Goal: Task Accomplishment & Management: Use online tool/utility

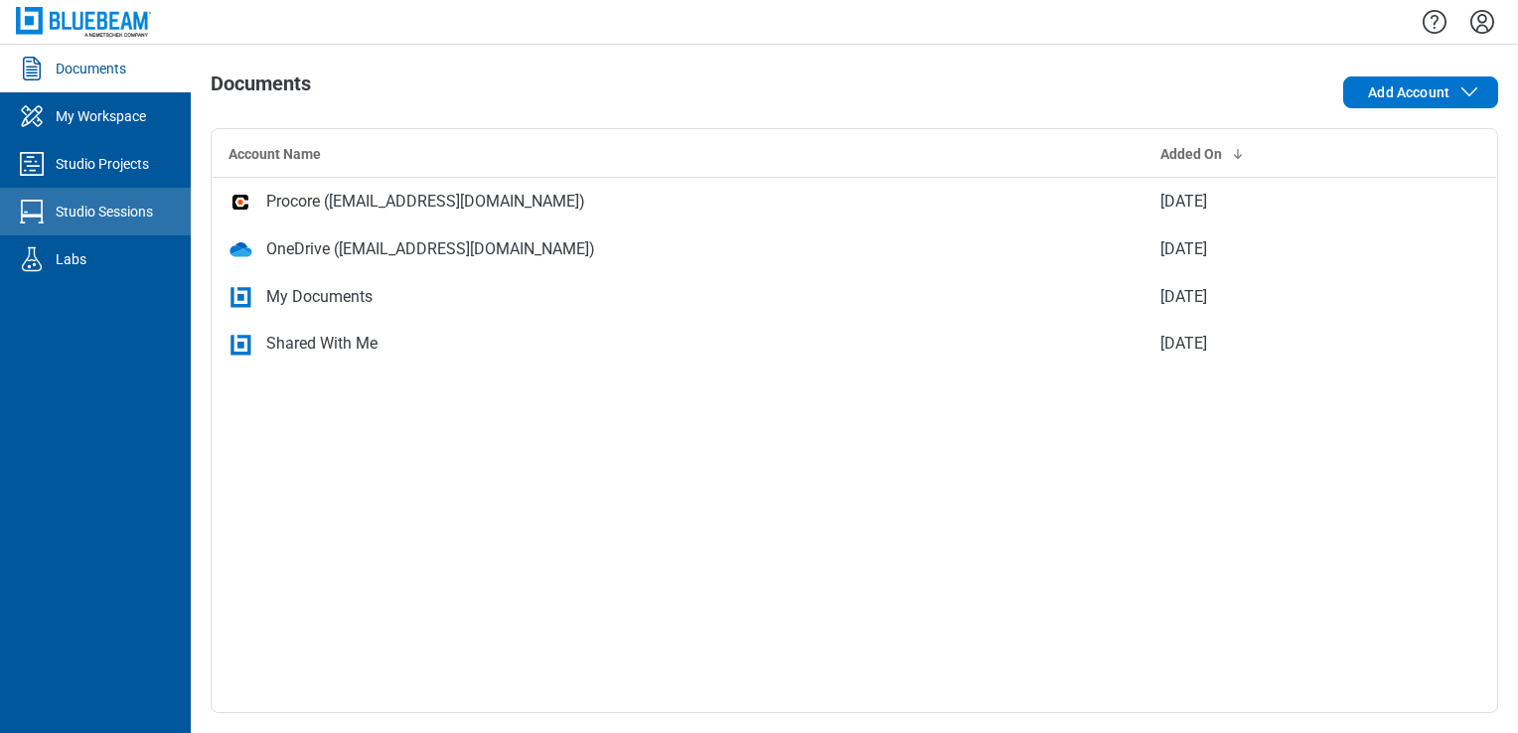
click at [135, 217] on div "Studio Sessions" at bounding box center [104, 212] width 97 height 20
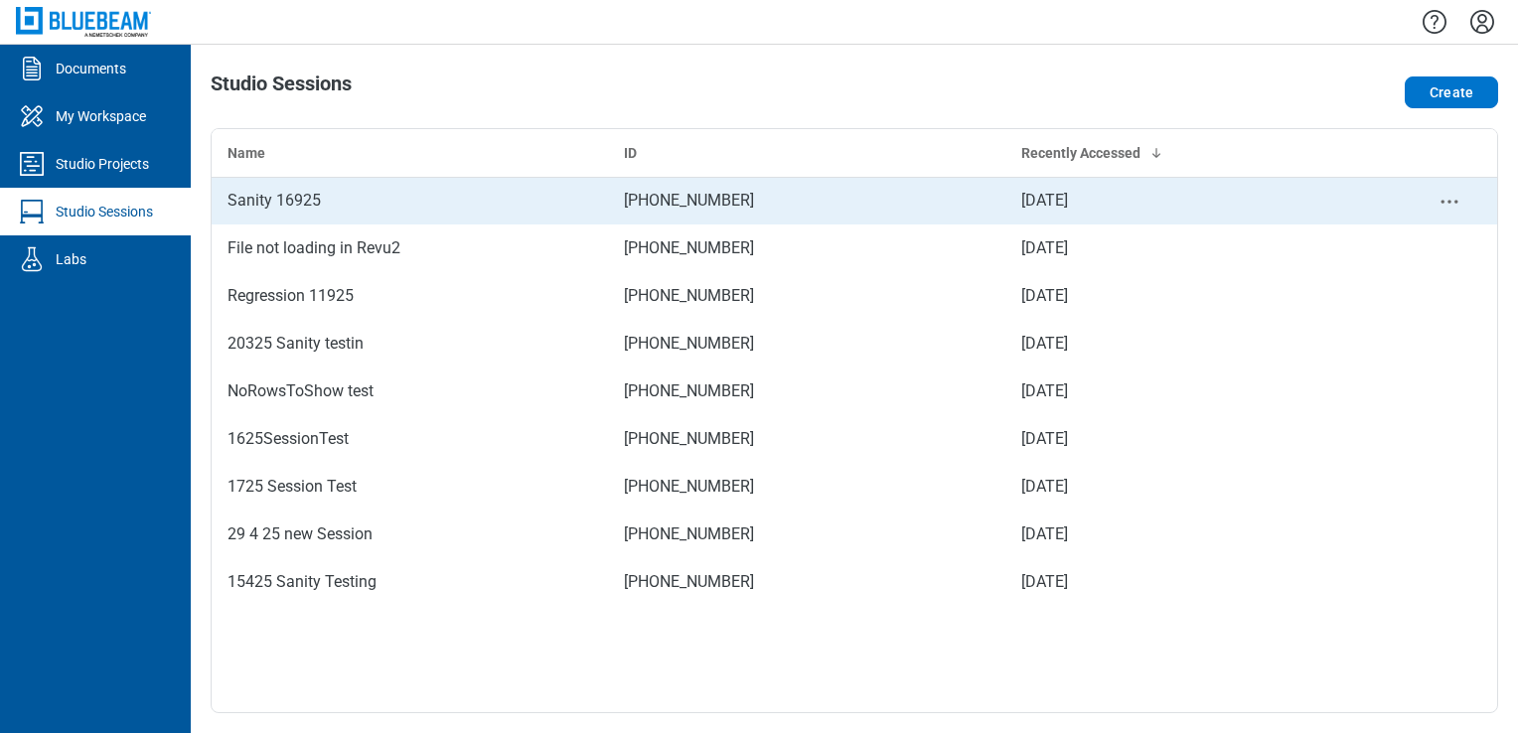
click at [282, 211] on div "Sanity 16925" at bounding box center [410, 201] width 365 height 24
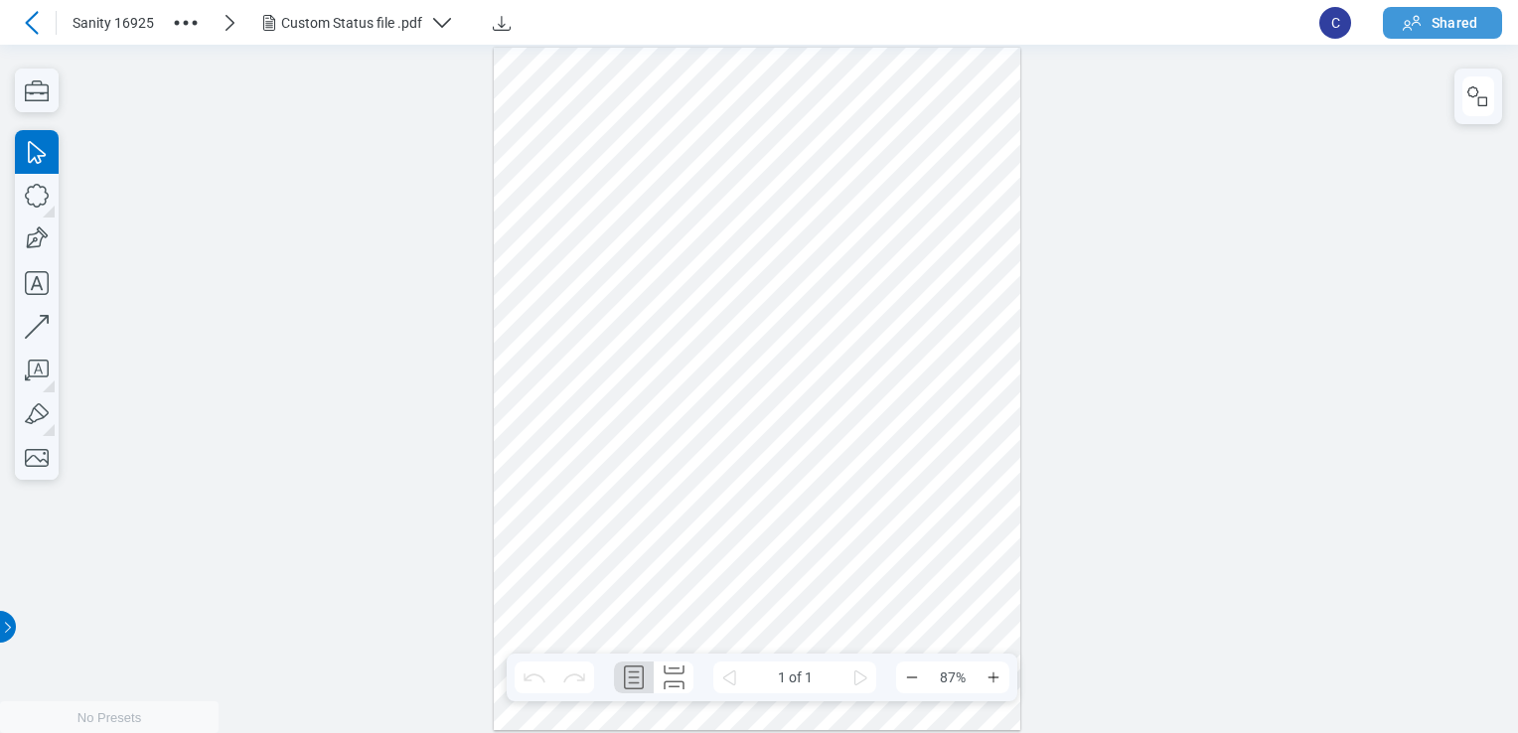
click at [1436, 23] on span "Shared" at bounding box center [1455, 23] width 46 height 20
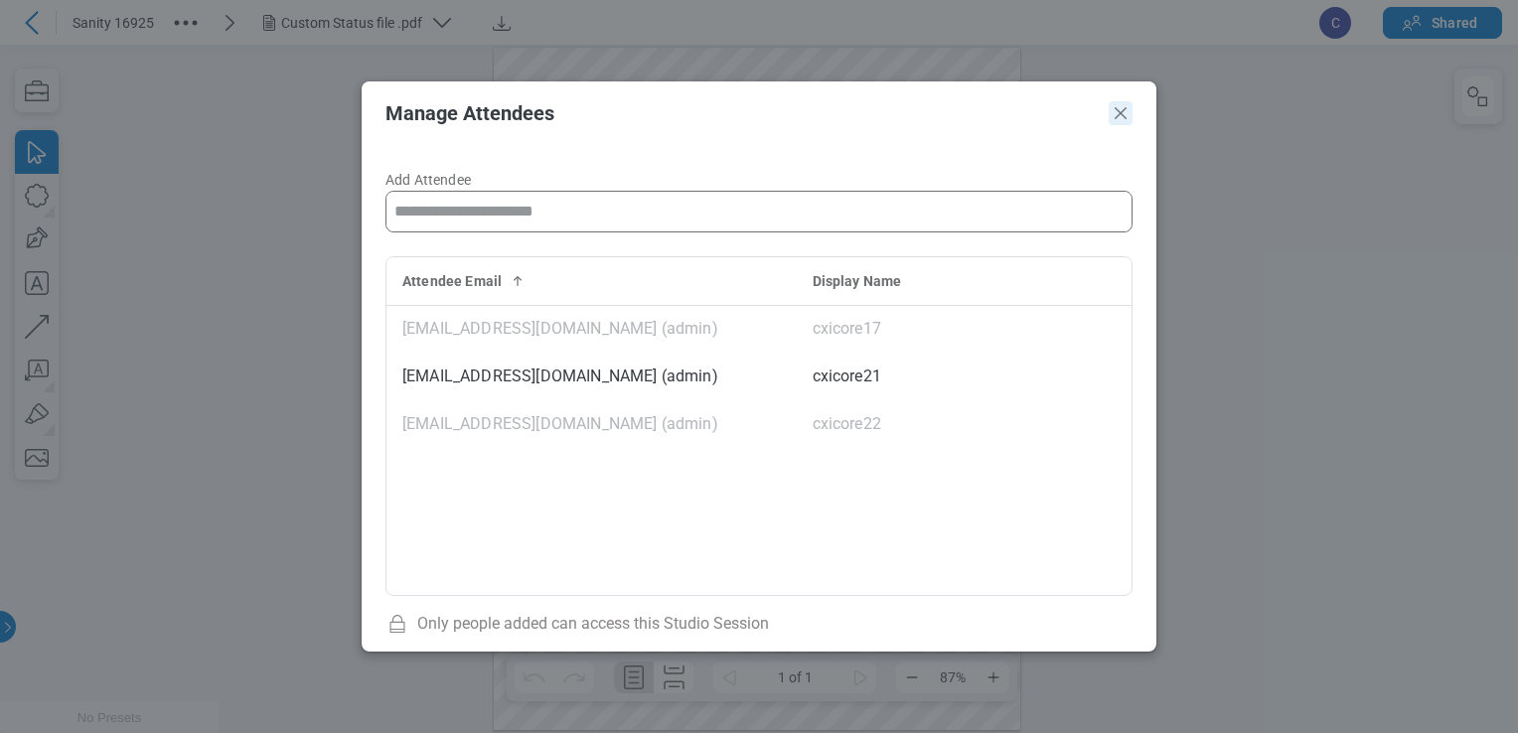
drag, startPoint x: 1115, startPoint y: 113, endPoint x: 1103, endPoint y: 72, distance: 43.4
click at [1115, 113] on icon "Close" at bounding box center [1121, 113] width 24 height 24
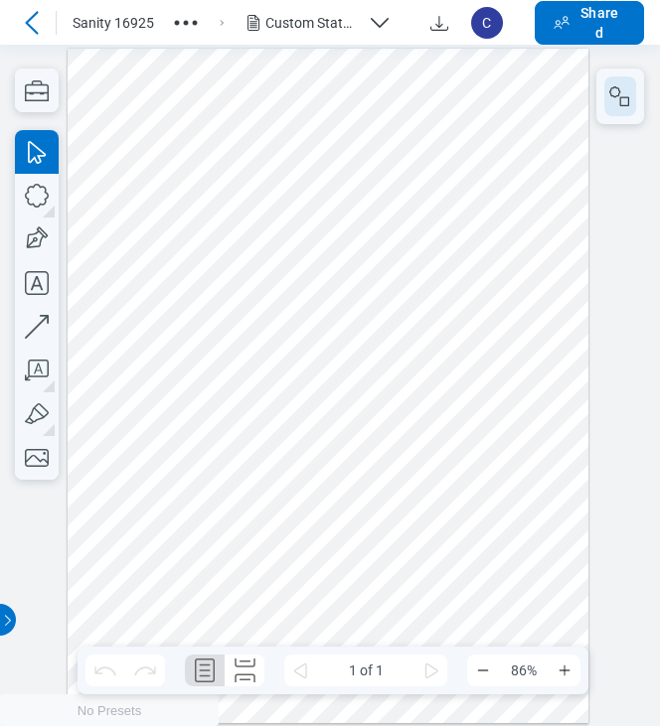
drag, startPoint x: 636, startPoint y: 96, endPoint x: 624, endPoint y: 99, distance: 12.3
click at [636, 96] on div at bounding box center [620, 97] width 48 height 56
click at [622, 100] on icon "button" at bounding box center [620, 96] width 24 height 24
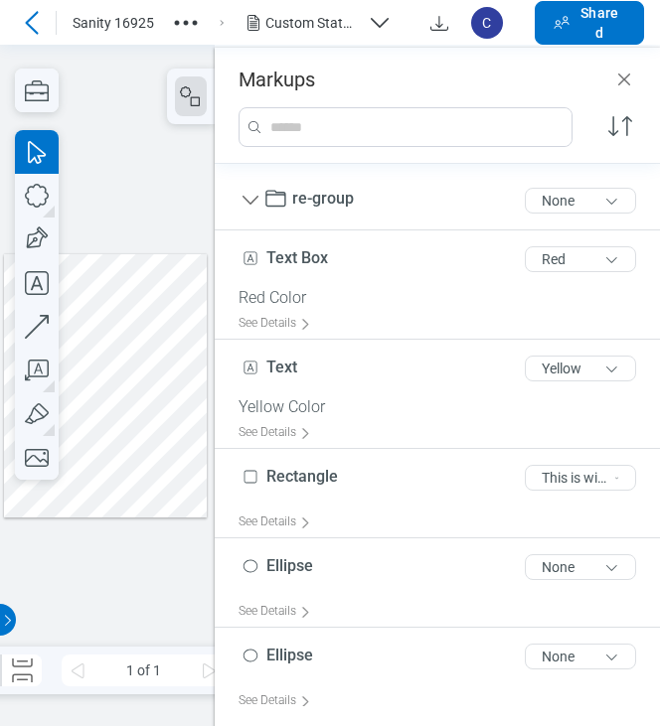
click at [106, 388] on div at bounding box center [106, 385] width 204 height 263
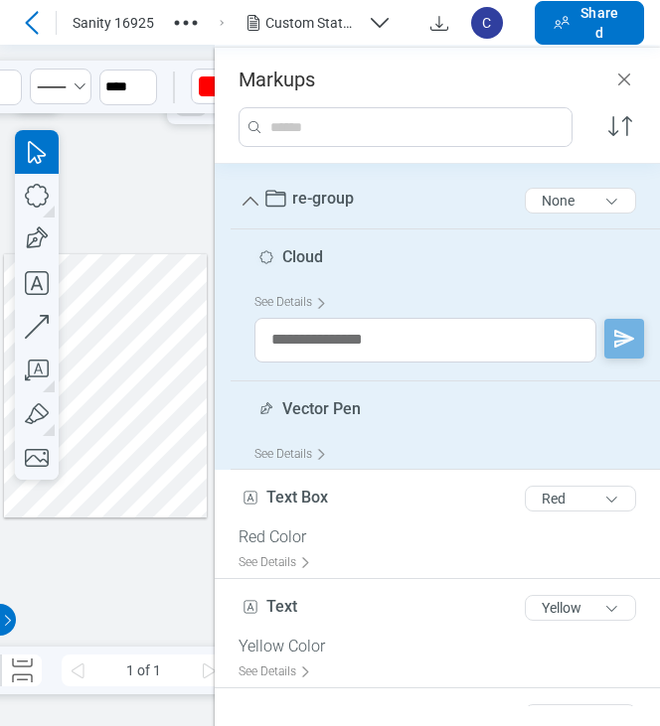
click at [150, 177] on div at bounding box center [107, 386] width 215 height 682
click at [342, 199] on span "re-group" at bounding box center [323, 198] width 62 height 19
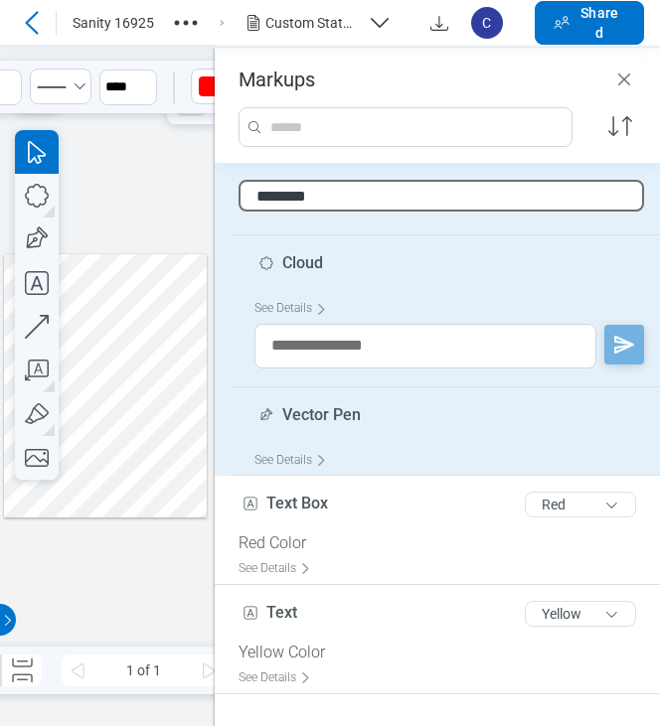
click at [154, 188] on div at bounding box center [107, 386] width 215 height 682
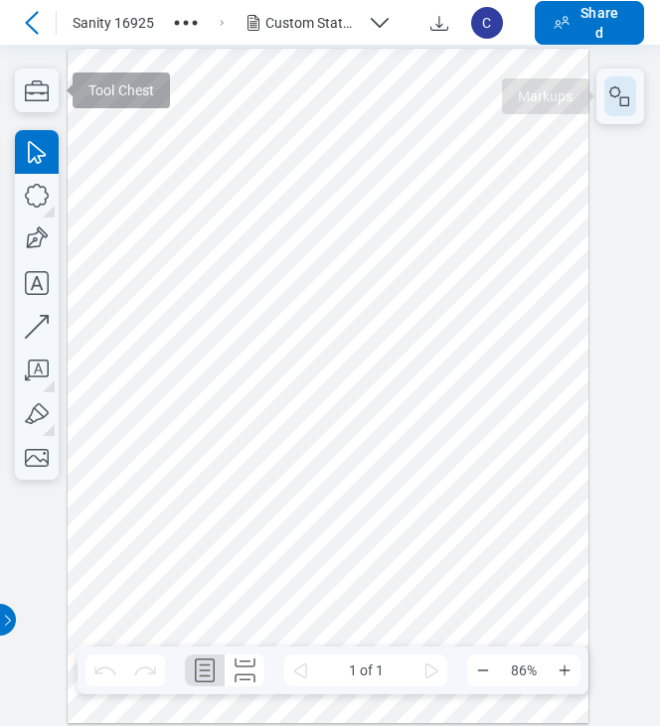
click at [612, 79] on button "button" at bounding box center [620, 97] width 32 height 40
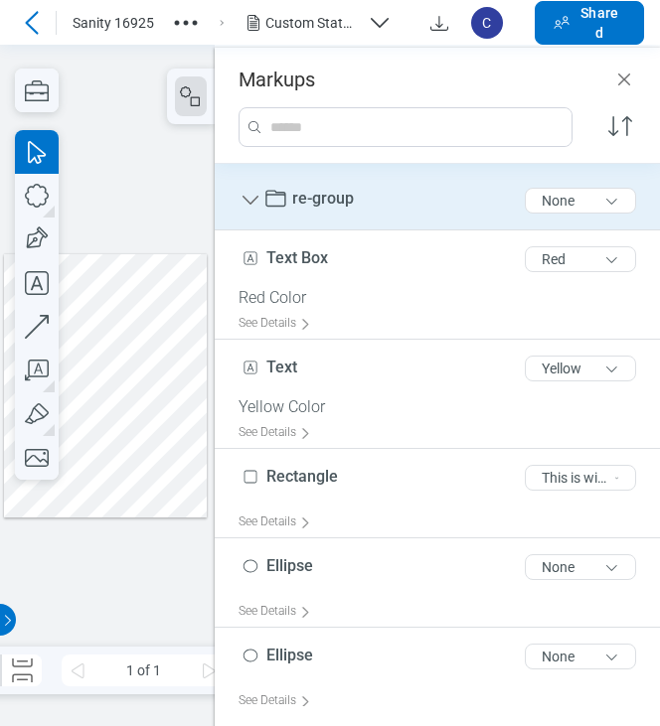
click at [361, 190] on div "re-group 8 of 300 characters None" at bounding box center [444, 201] width 413 height 58
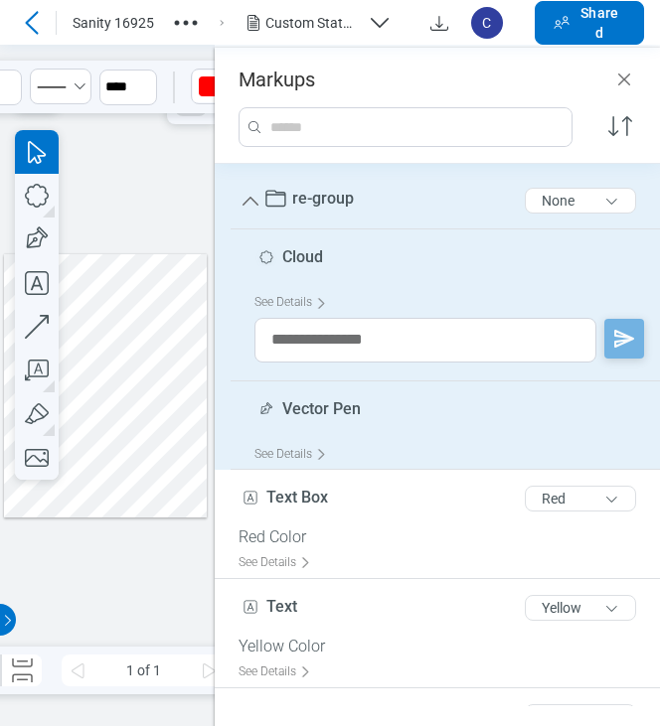
click at [361, 190] on div "re-group 8 of 300 characters None" at bounding box center [444, 201] width 413 height 58
click at [103, 487] on div at bounding box center [106, 385] width 204 height 263
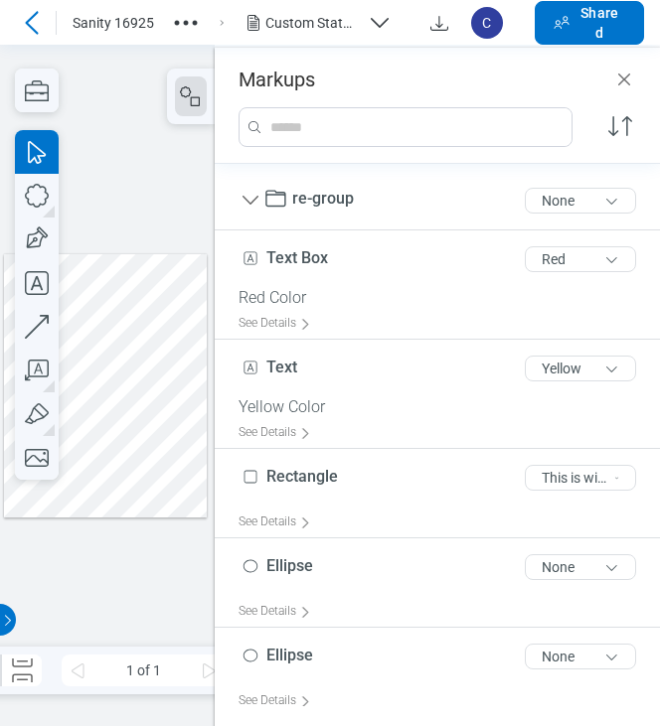
click at [91, 554] on div at bounding box center [107, 386] width 215 height 682
click at [171, 361] on div at bounding box center [106, 385] width 204 height 263
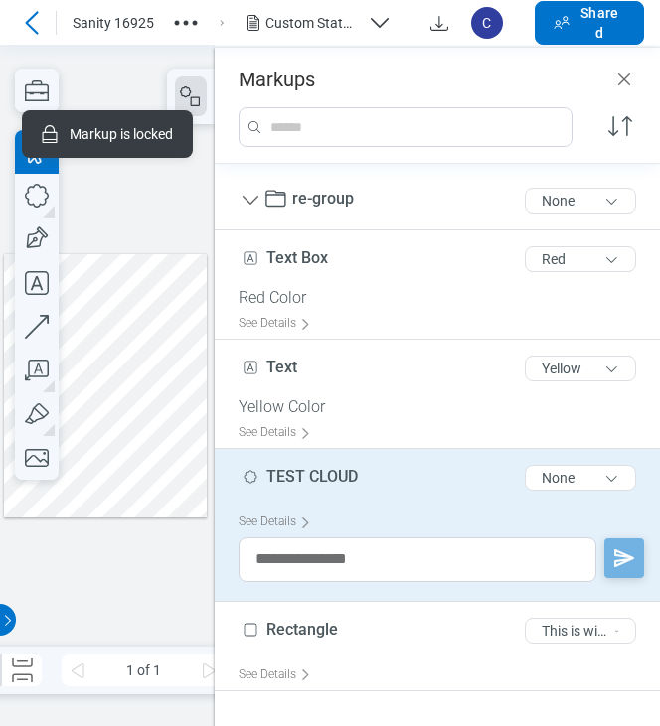
click at [171, 361] on div at bounding box center [106, 385] width 204 height 263
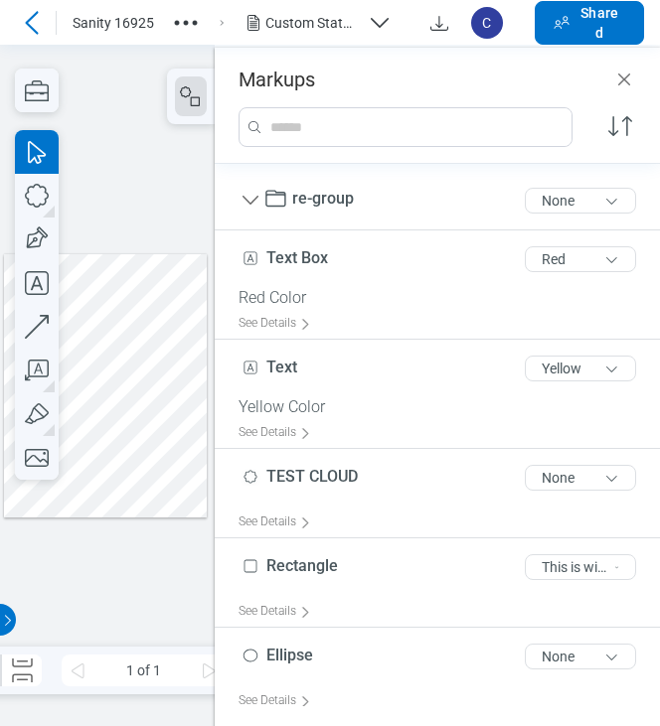
click at [181, 385] on div at bounding box center [106, 385] width 204 height 263
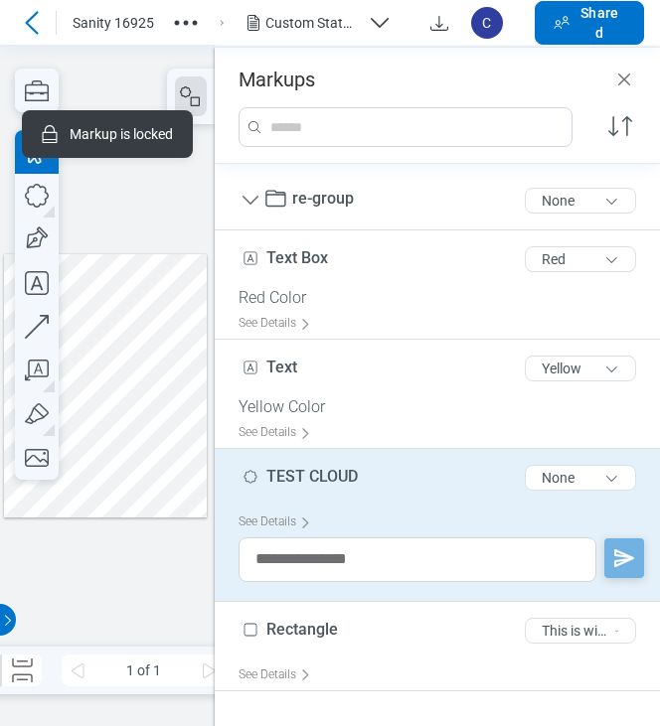
click at [300, 474] on span "TEST CLOUD" at bounding box center [311, 476] width 91 height 19
click at [343, 478] on span "TEST CLOUD" at bounding box center [311, 476] width 91 height 19
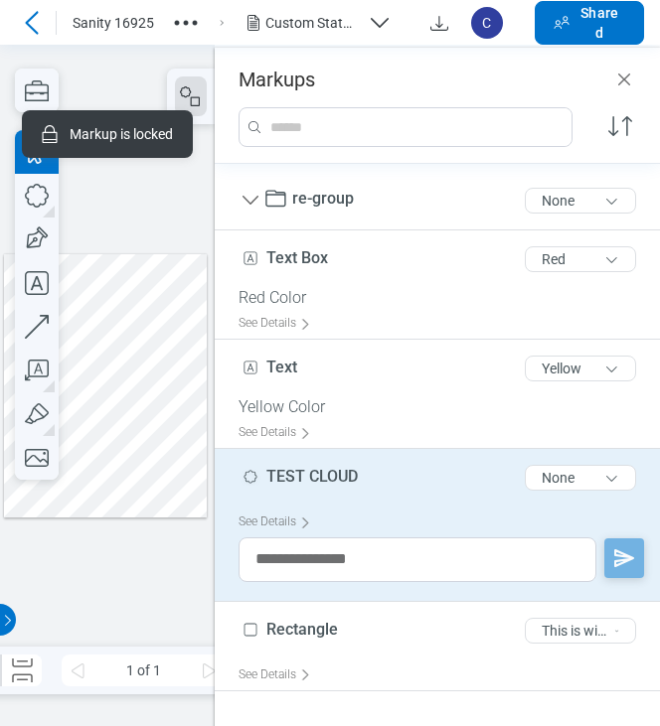
click at [339, 470] on span "TEST CLOUD" at bounding box center [311, 476] width 91 height 19
click at [23, 241] on icon "button" at bounding box center [37, 240] width 44 height 44
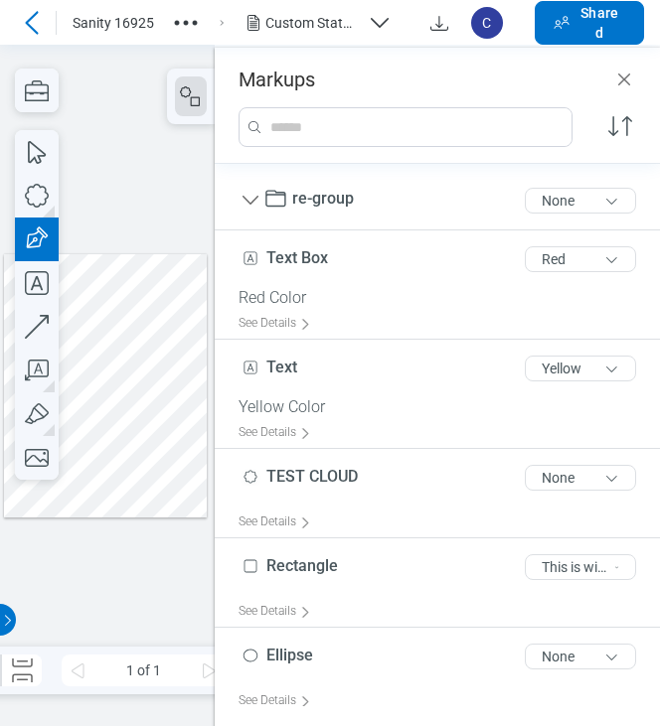
drag, startPoint x: 135, startPoint y: 411, endPoint x: 180, endPoint y: 452, distance: 60.5
click at [180, 452] on div at bounding box center [106, 385] width 204 height 263
click at [168, 440] on div at bounding box center [106, 385] width 204 height 263
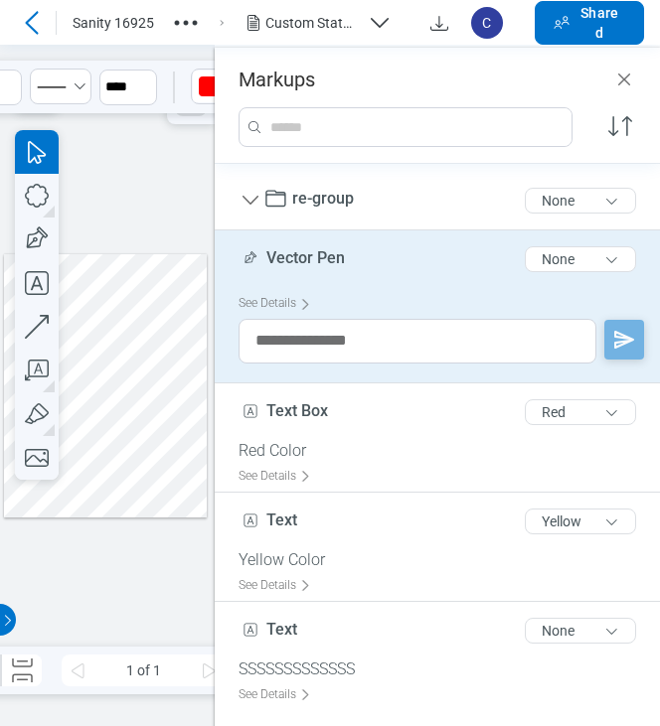
click at [154, 292] on div at bounding box center [106, 385] width 204 height 263
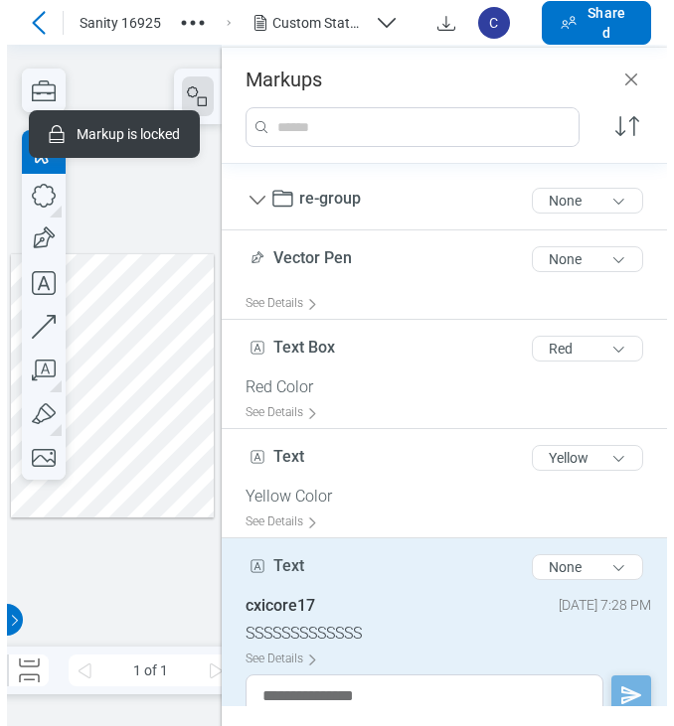
scroll to position [32, 0]
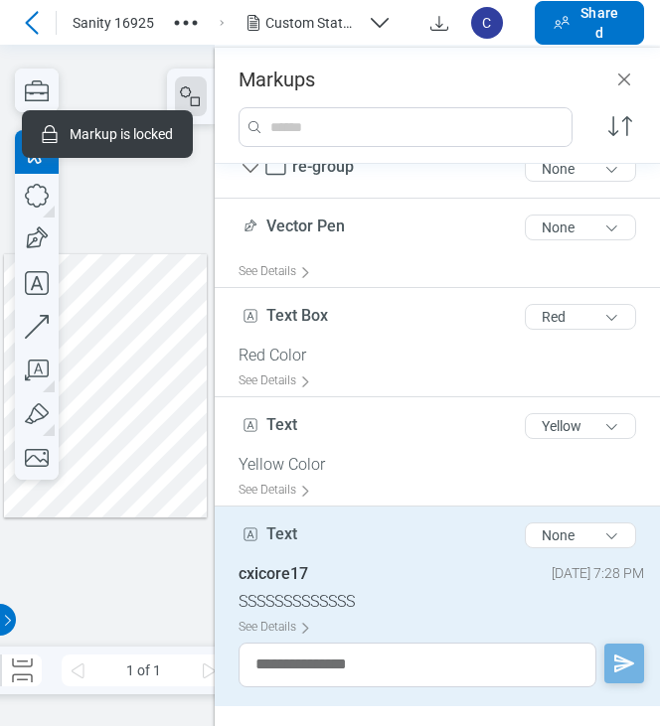
click at [283, 528] on span "Text" at bounding box center [281, 534] width 31 height 19
click at [294, 532] on span "Text" at bounding box center [281, 534] width 31 height 19
click at [295, 532] on span "Text" at bounding box center [281, 534] width 31 height 19
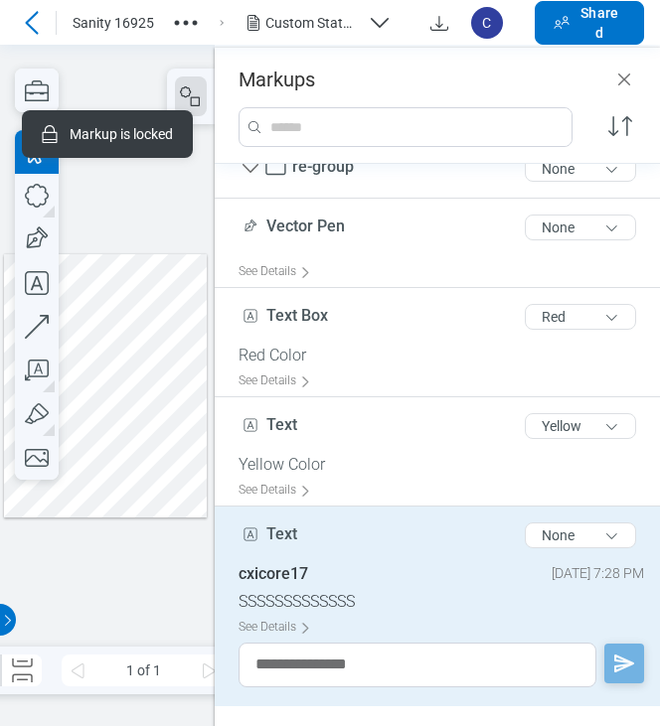
click at [295, 532] on span "Text" at bounding box center [281, 534] width 31 height 19
click at [292, 532] on span "Text" at bounding box center [281, 534] width 31 height 19
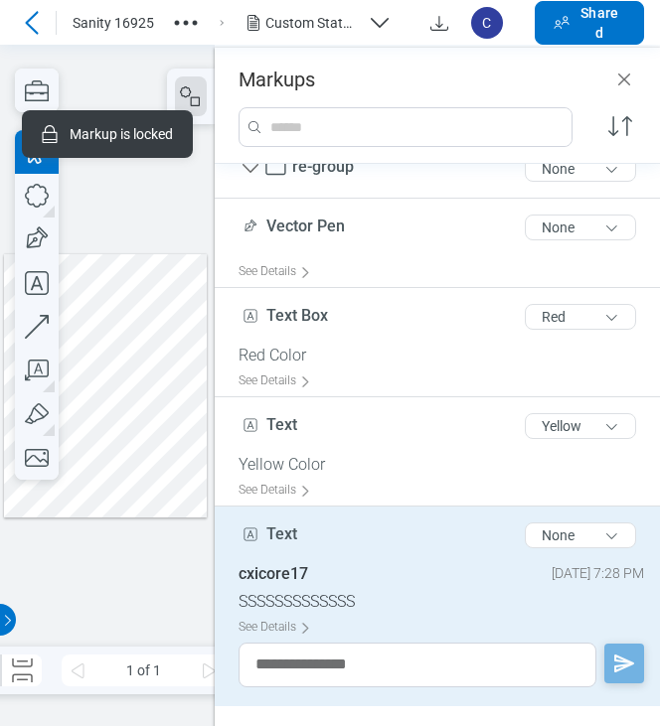
click at [292, 532] on span "Text" at bounding box center [281, 534] width 31 height 19
drag, startPoint x: 292, startPoint y: 532, endPoint x: 266, endPoint y: 528, distance: 26.1
click at [266, 528] on div "Text 4 of 300 characters" at bounding box center [267, 536] width 59 height 22
click at [266, 528] on span "Text" at bounding box center [281, 534] width 31 height 19
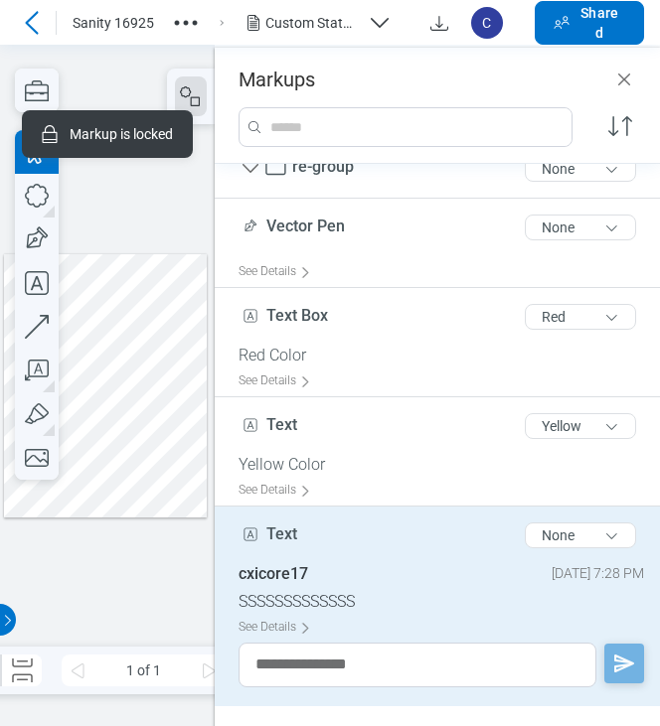
click at [266, 528] on span "Text" at bounding box center [281, 534] width 31 height 19
click at [109, 79] on div at bounding box center [107, 386] width 215 height 682
click at [628, 75] on icon "Close" at bounding box center [624, 80] width 12 height 12
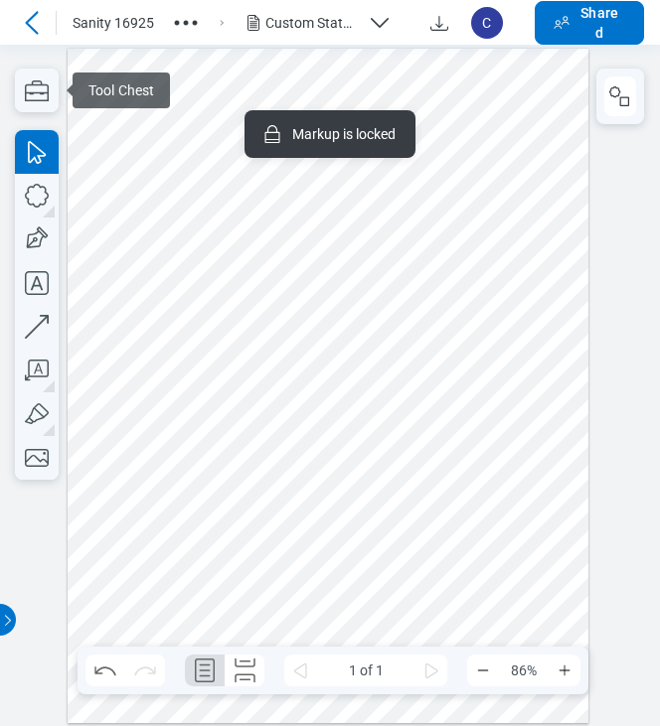
click at [28, 18] on icon at bounding box center [32, 23] width 24 height 24
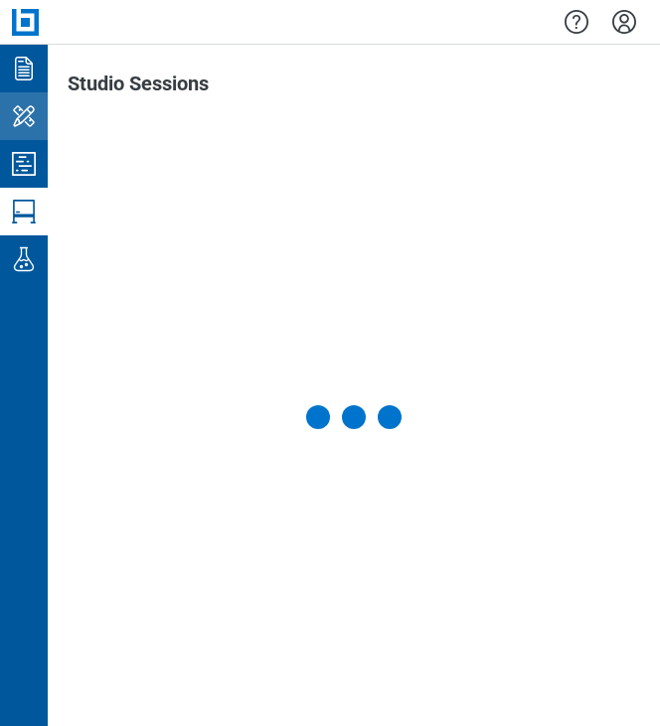
click at [38, 110] on icon "My Workspace" at bounding box center [24, 116] width 32 height 32
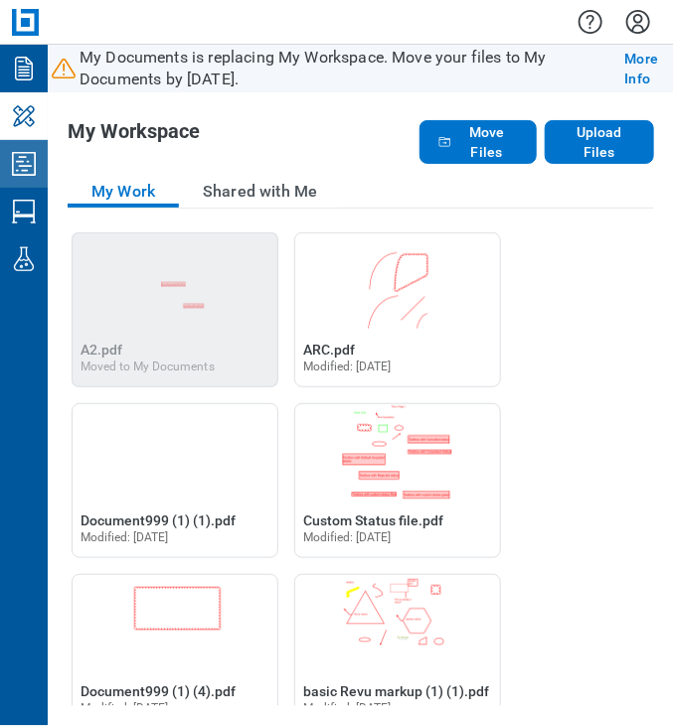
click at [13, 160] on icon "Studio Projects" at bounding box center [24, 164] width 24 height 24
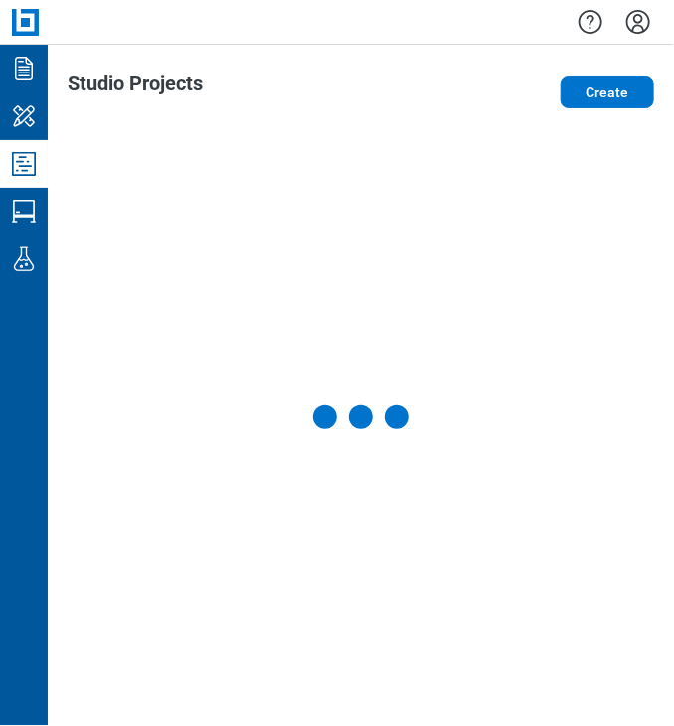
click at [14, 118] on icon "My Workspace" at bounding box center [24, 116] width 32 height 32
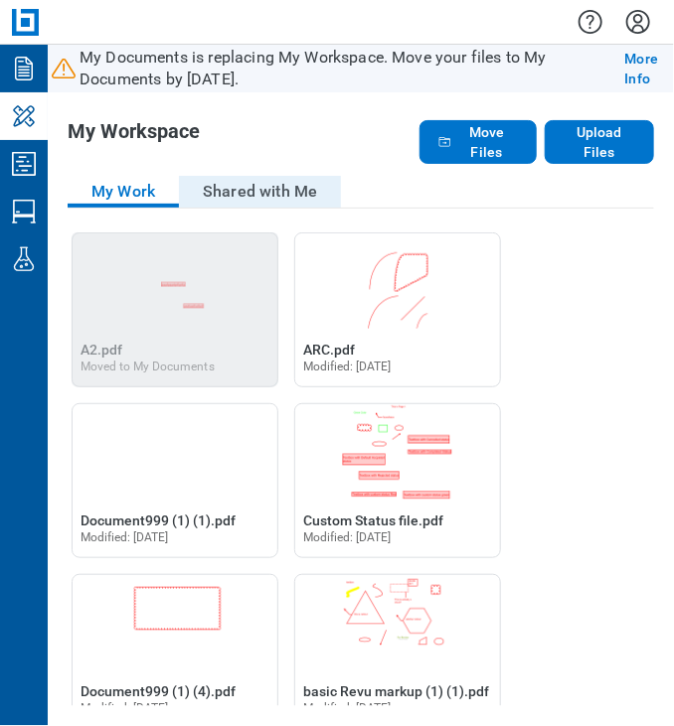
click at [231, 185] on button "Shared with Me" at bounding box center [260, 192] width 162 height 32
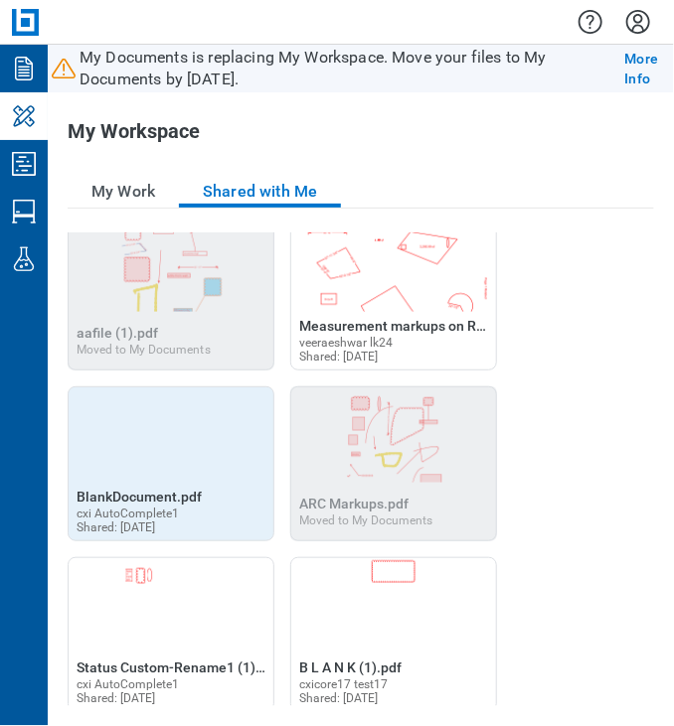
scroll to position [22, 0]
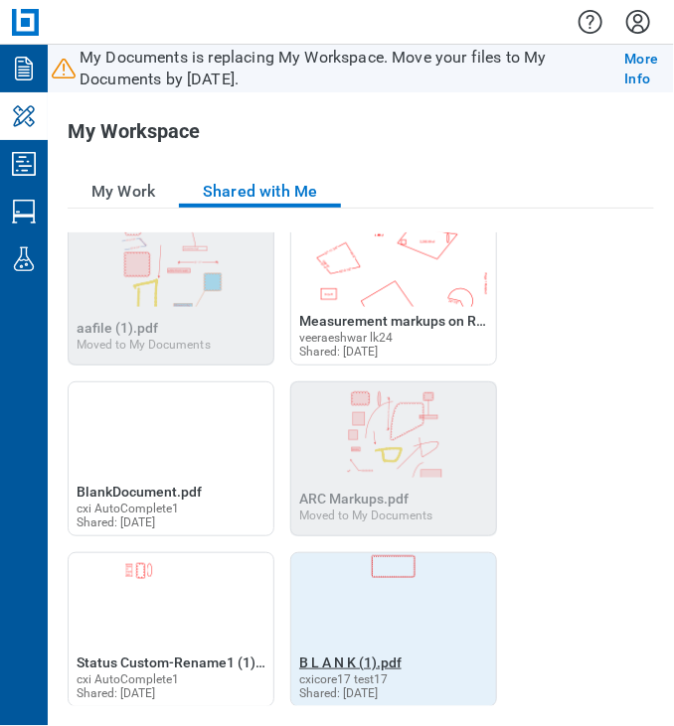
click at [354, 659] on span "B L A N K (1).pdf" at bounding box center [350, 663] width 102 height 16
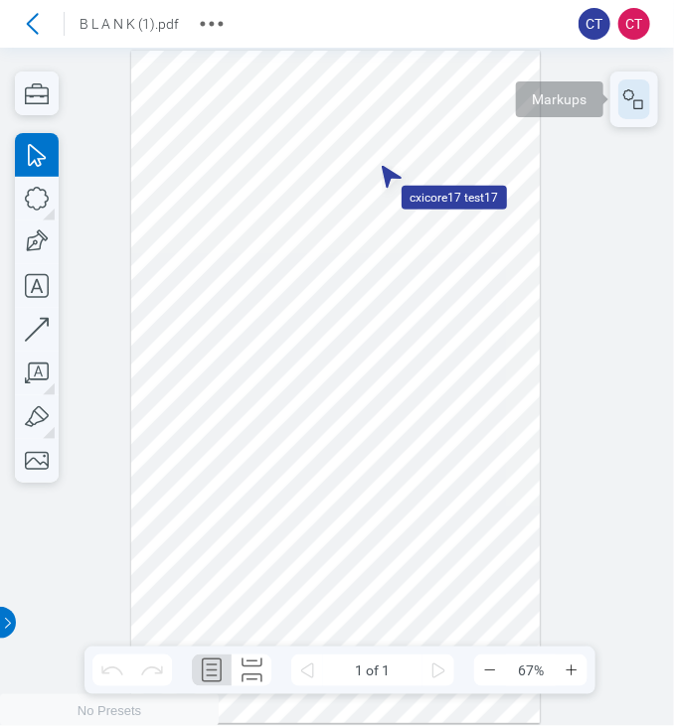
click at [622, 102] on icon "button" at bounding box center [634, 99] width 24 height 24
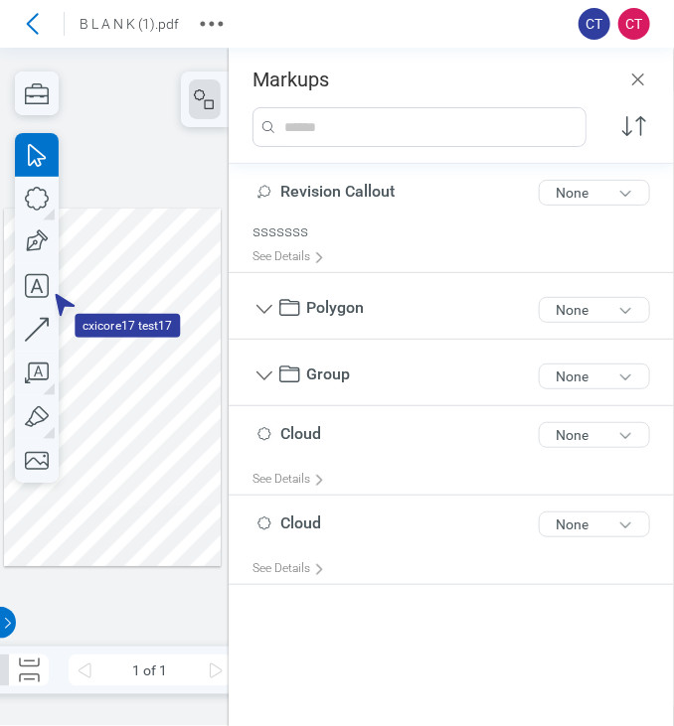
click at [193, 254] on div at bounding box center [113, 387] width 218 height 358
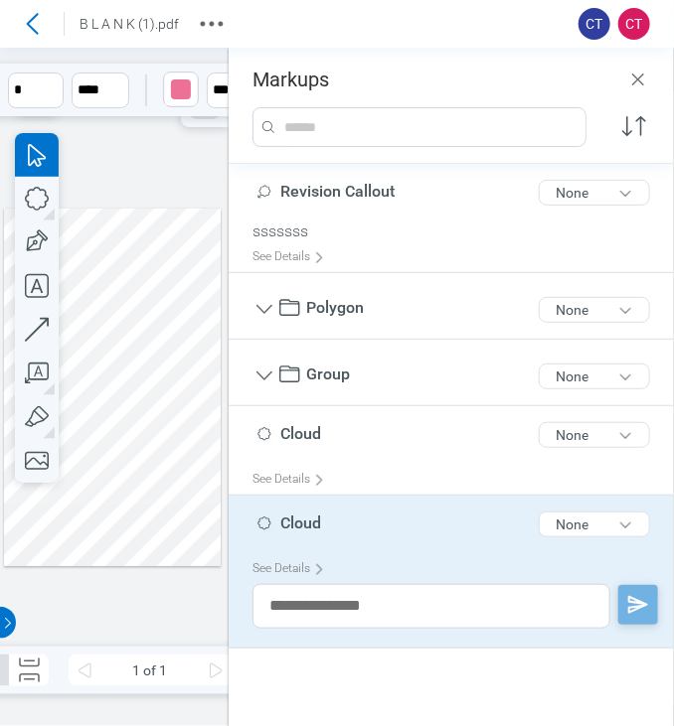
click at [309, 520] on span "Cloud" at bounding box center [300, 523] width 41 height 19
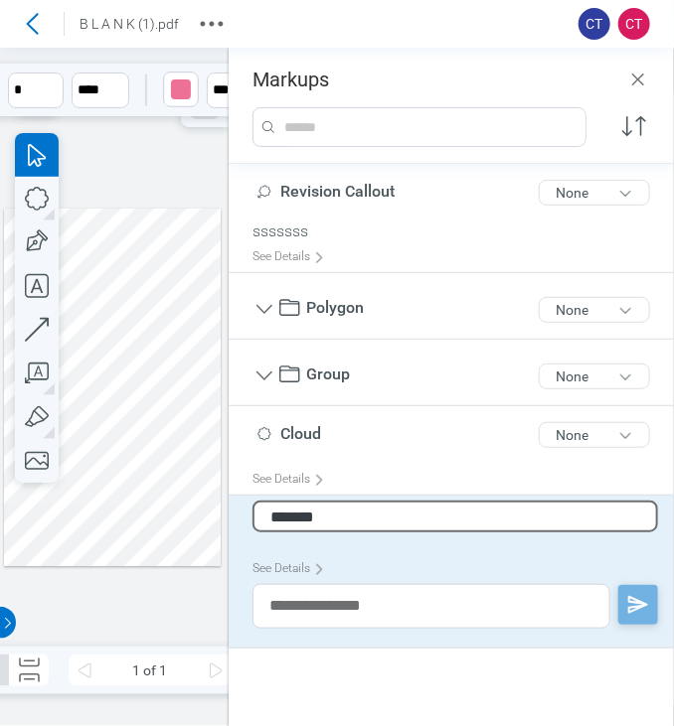
type input "********"
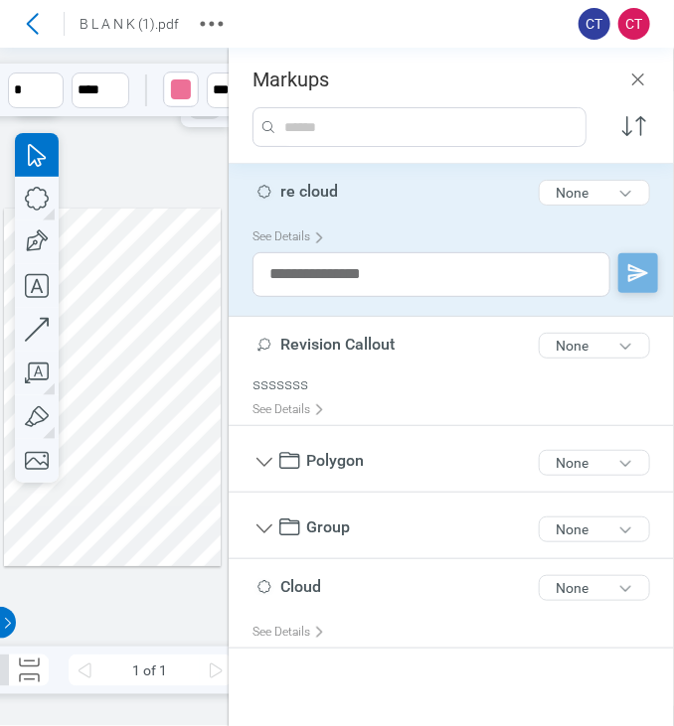
click at [137, 391] on div at bounding box center [113, 387] width 218 height 358
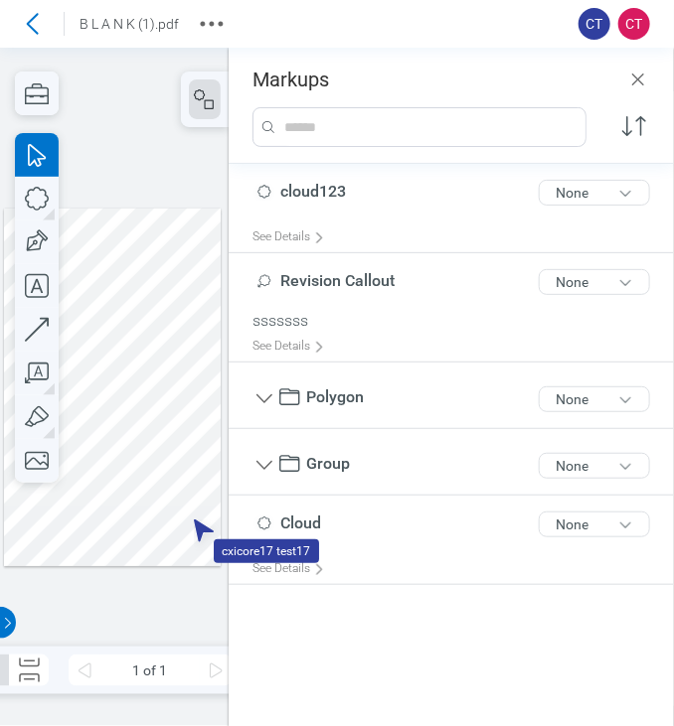
click at [181, 263] on div at bounding box center [113, 387] width 218 height 358
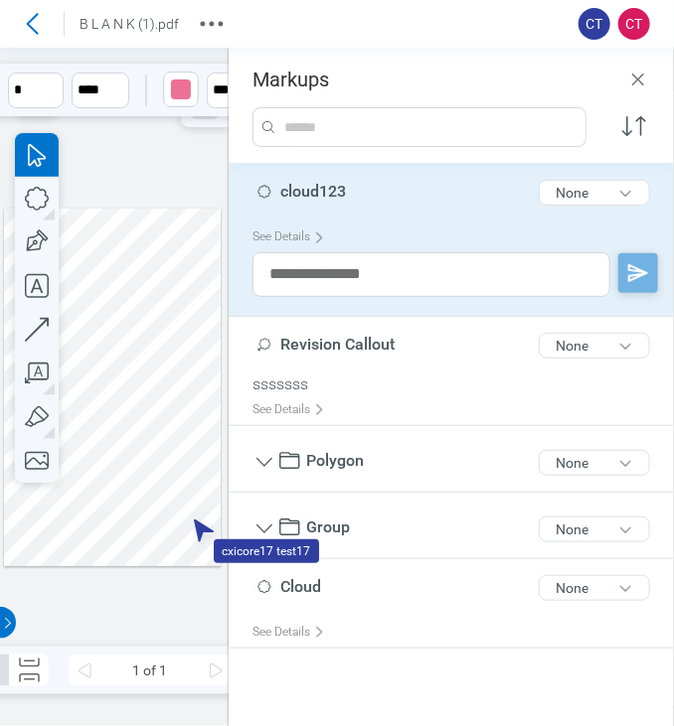
click at [181, 263] on div at bounding box center [113, 387] width 218 height 358
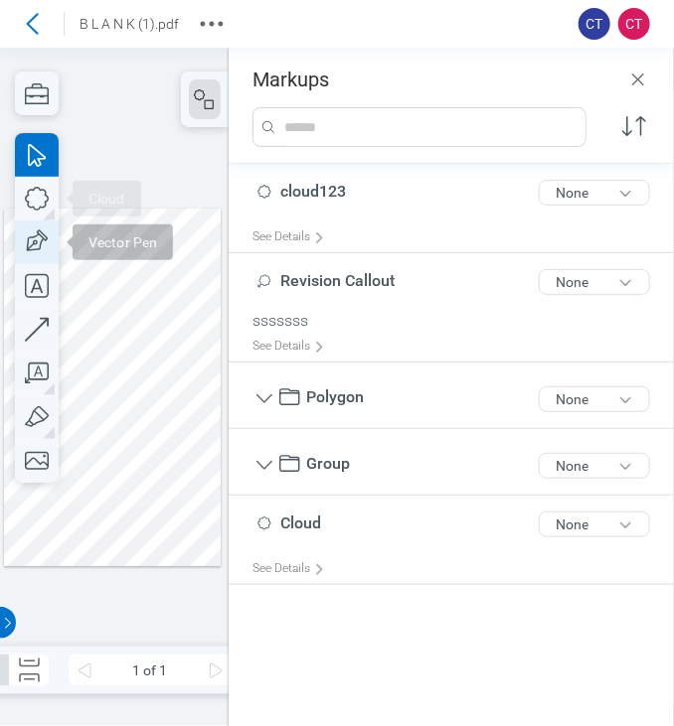
click at [40, 239] on icon "button" at bounding box center [37, 243] width 44 height 44
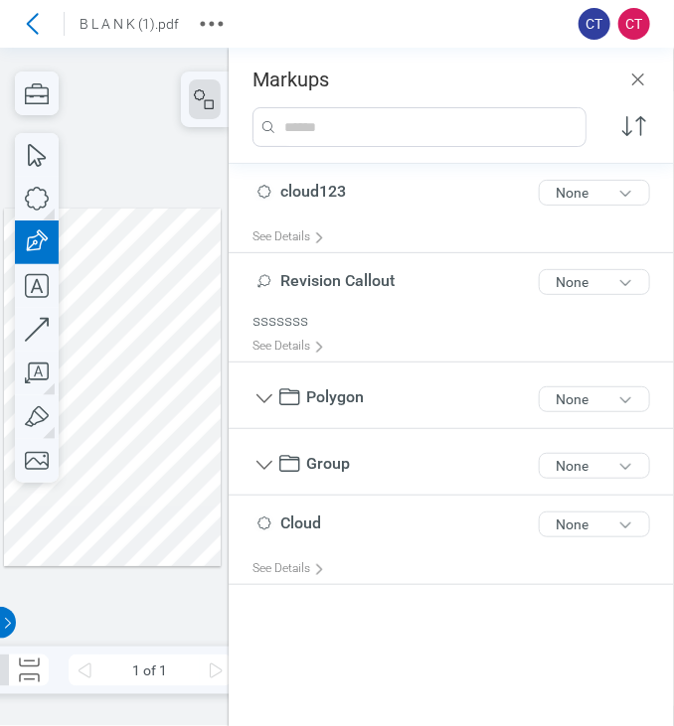
drag, startPoint x: 148, startPoint y: 324, endPoint x: 207, endPoint y: 384, distance: 83.6
click at [207, 384] on div at bounding box center [113, 387] width 218 height 358
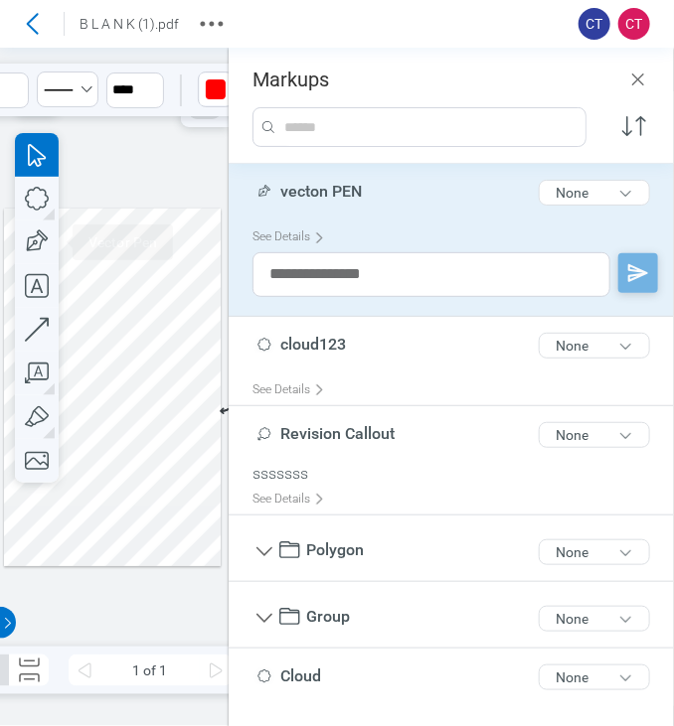
click at [302, 198] on span "vecton PEN" at bounding box center [320, 191] width 81 height 19
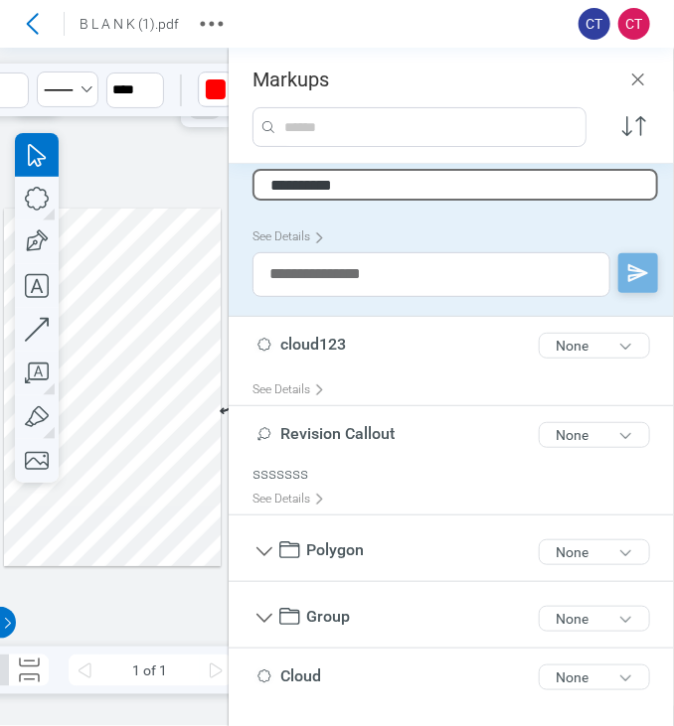
click at [326, 179] on input "**********" at bounding box center [454, 185] width 405 height 32
drag, startPoint x: 315, startPoint y: 183, endPoint x: 211, endPoint y: 170, distance: 105.1
click at [211, 170] on div "**********" at bounding box center [114, 387] width 229 height 679
type input "***"
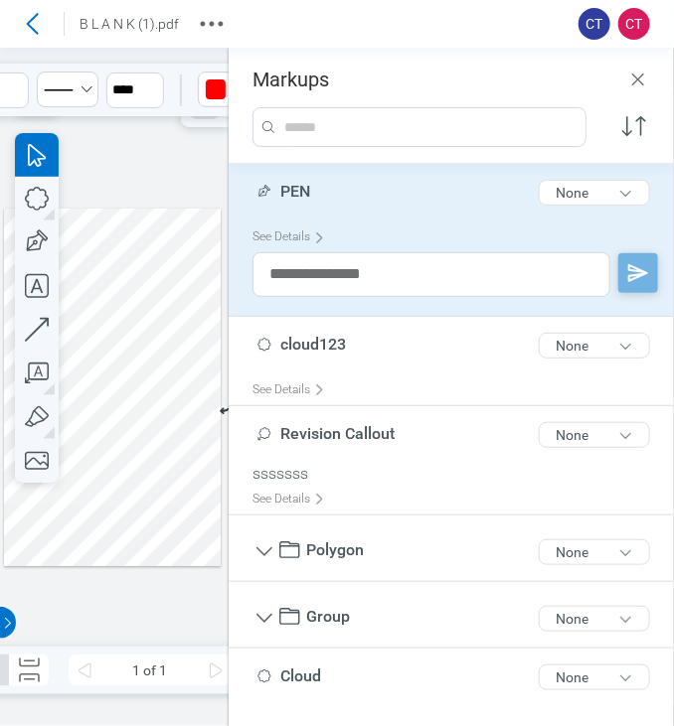
scroll to position [30, 0]
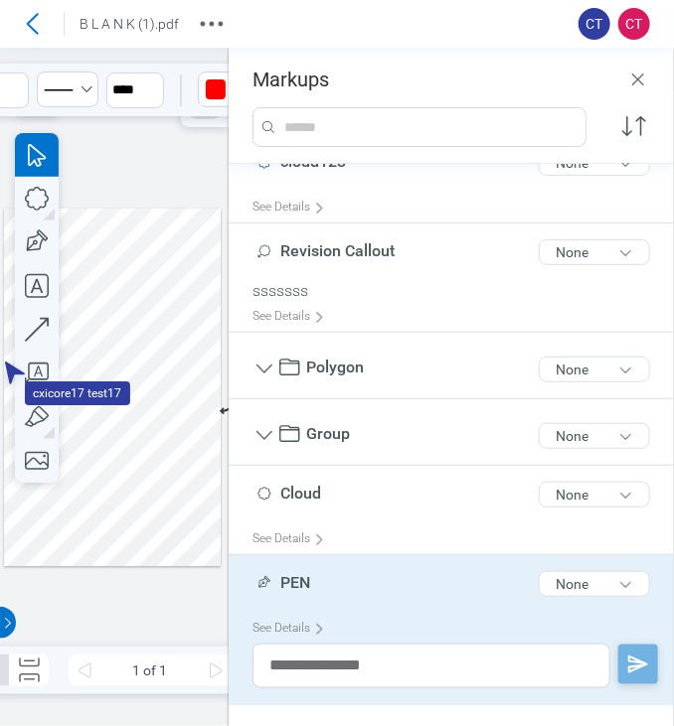
click at [175, 349] on div at bounding box center [114, 387] width 197 height 647
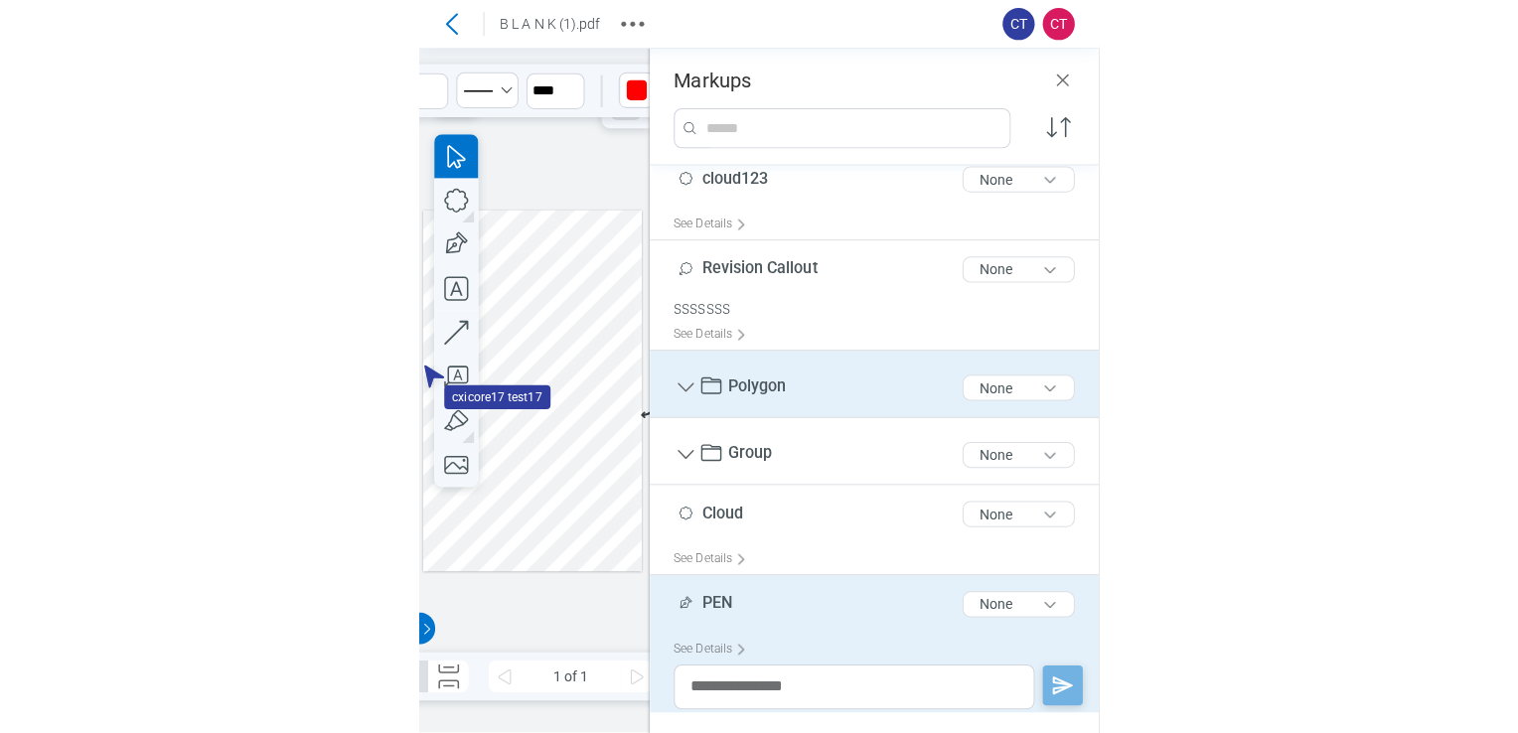
scroll to position [0, 0]
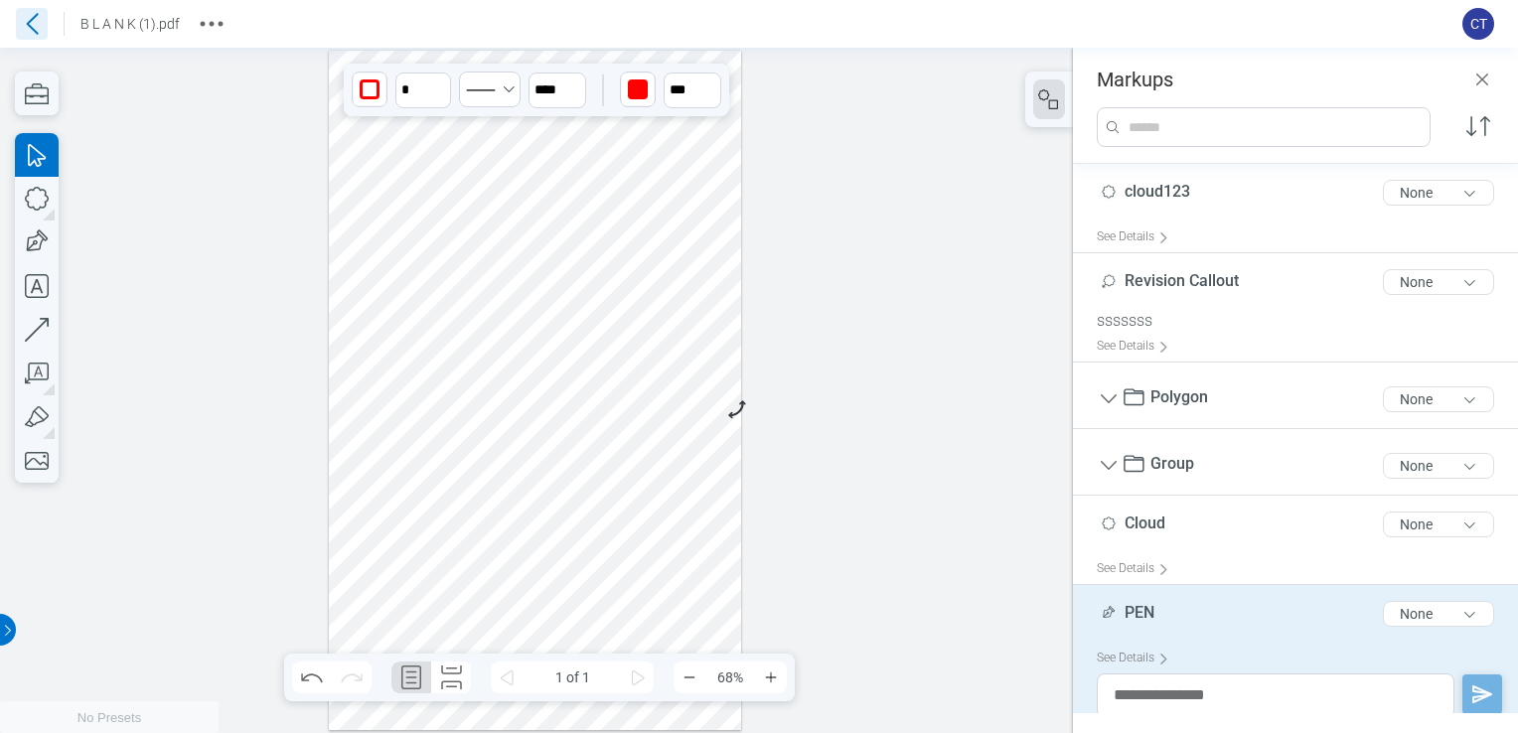
click at [34, 34] on icon at bounding box center [32, 24] width 32 height 32
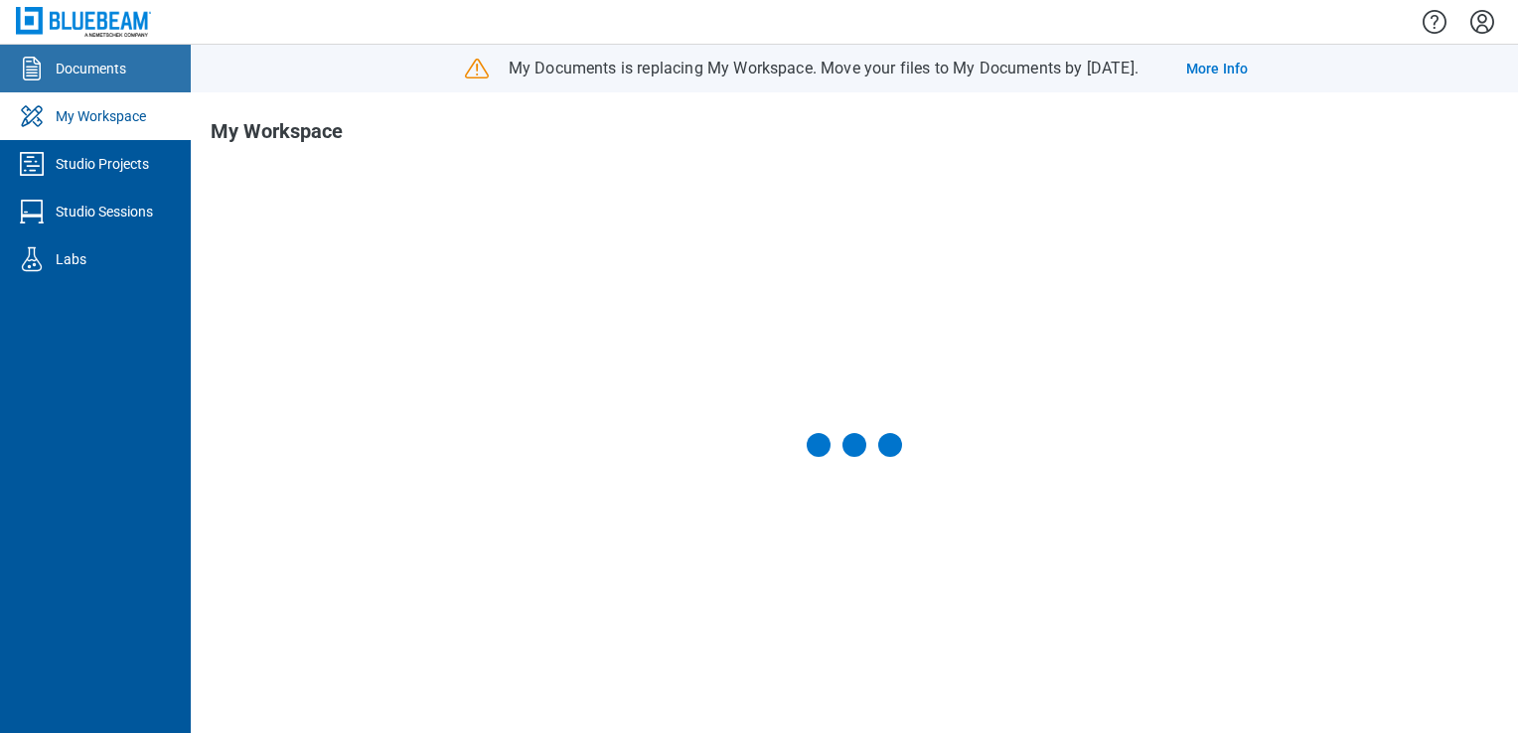
click at [143, 71] on link "Documents" at bounding box center [95, 69] width 191 height 48
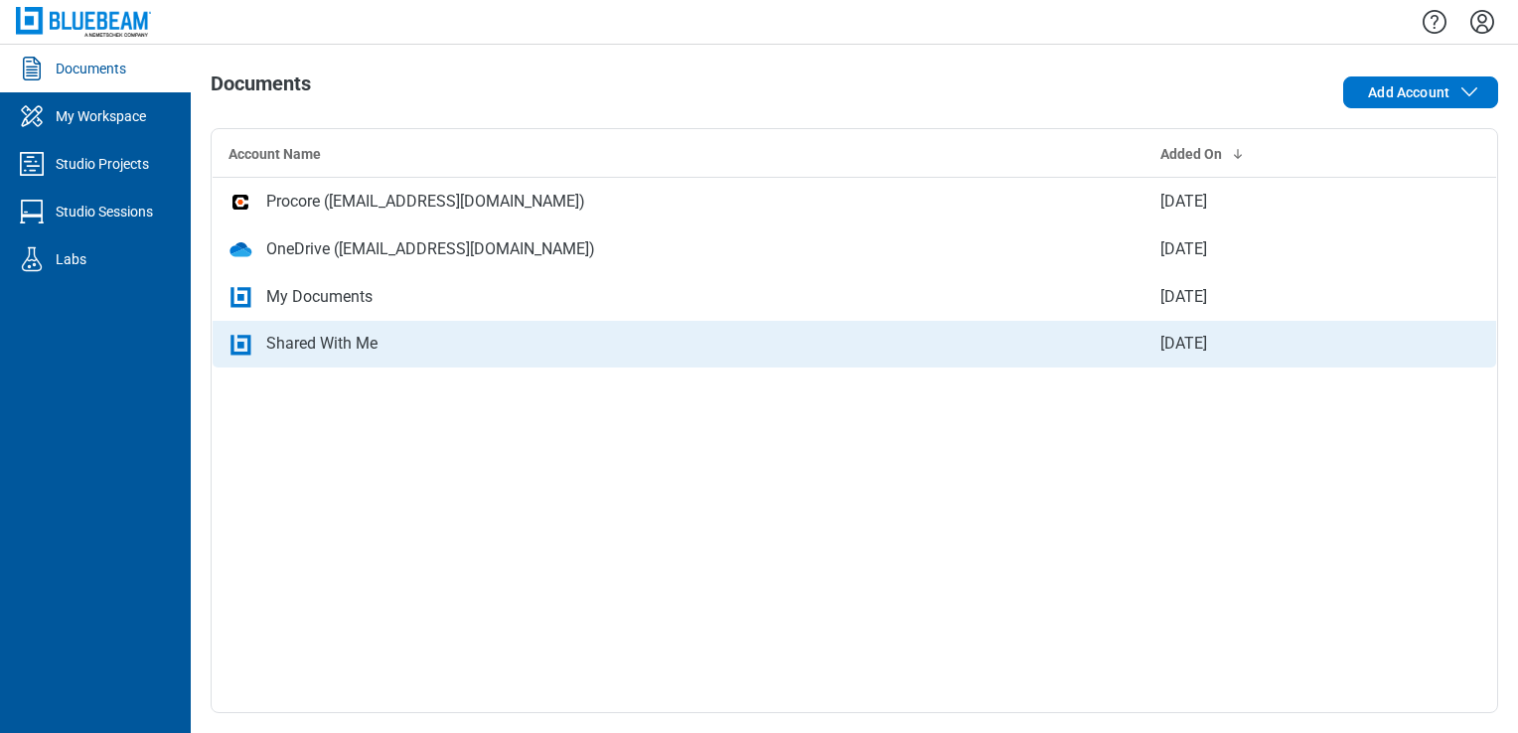
click at [479, 336] on div "Shared With Me" at bounding box center [679, 344] width 900 height 24
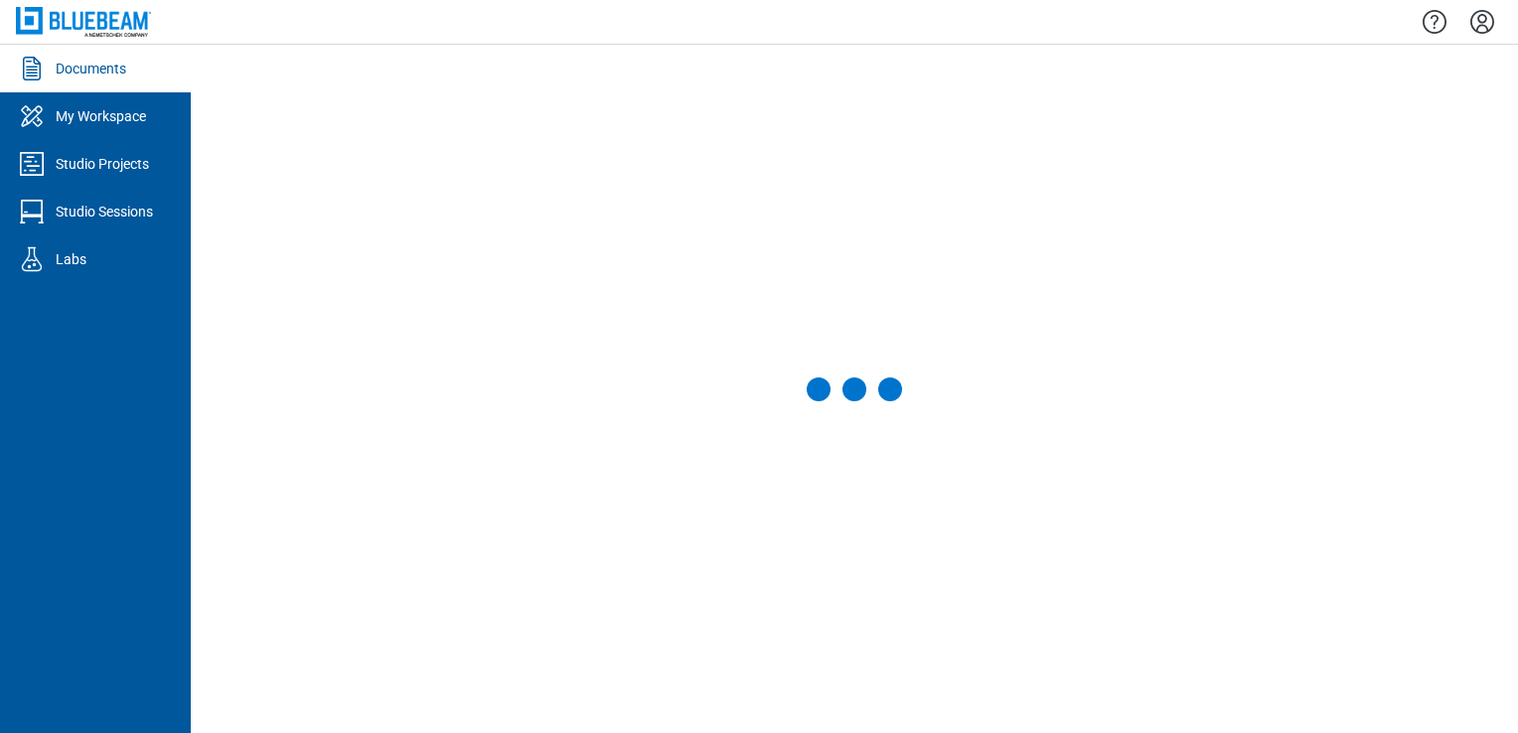
click at [479, 336] on div at bounding box center [855, 389] width 1288 height 649
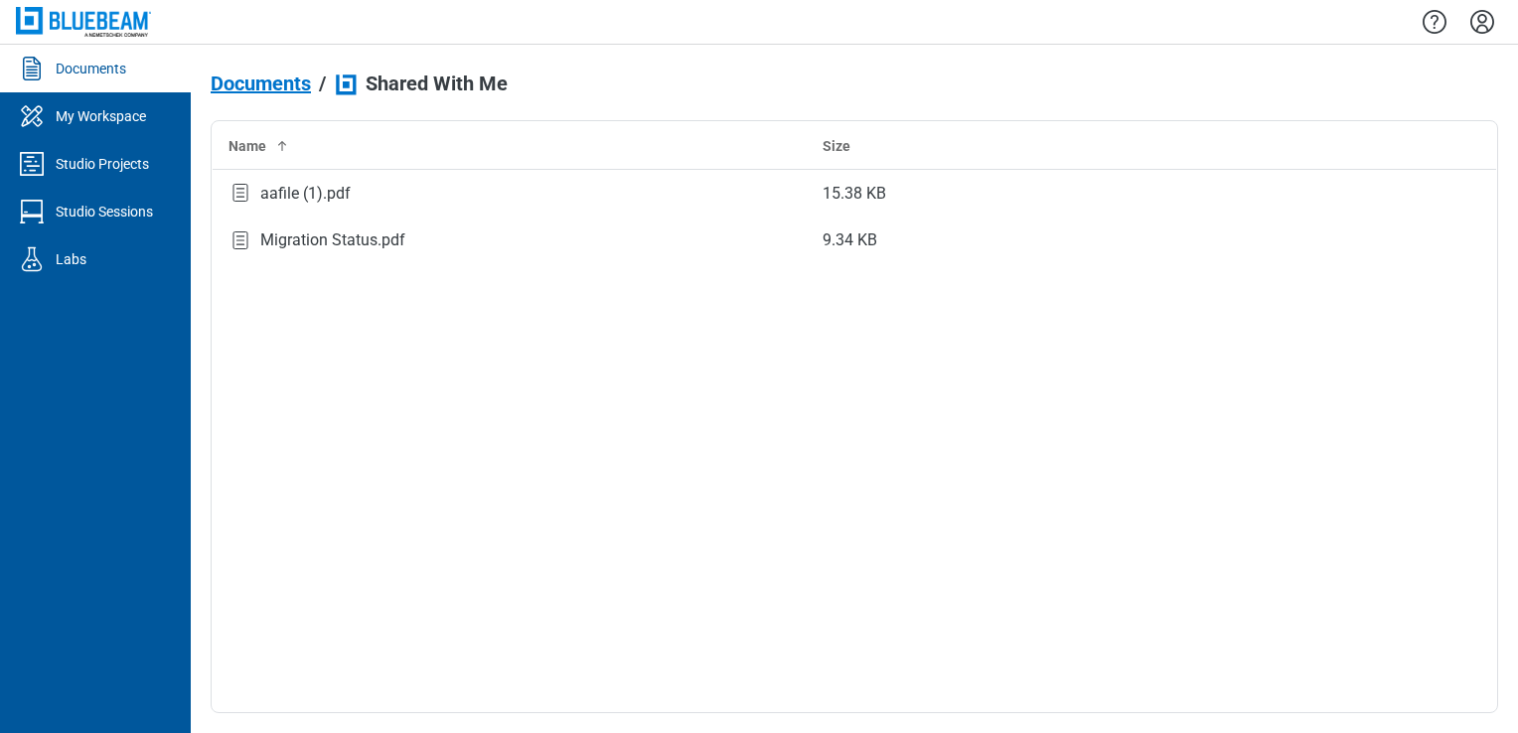
click at [239, 88] on span "Documents" at bounding box center [261, 84] width 100 height 22
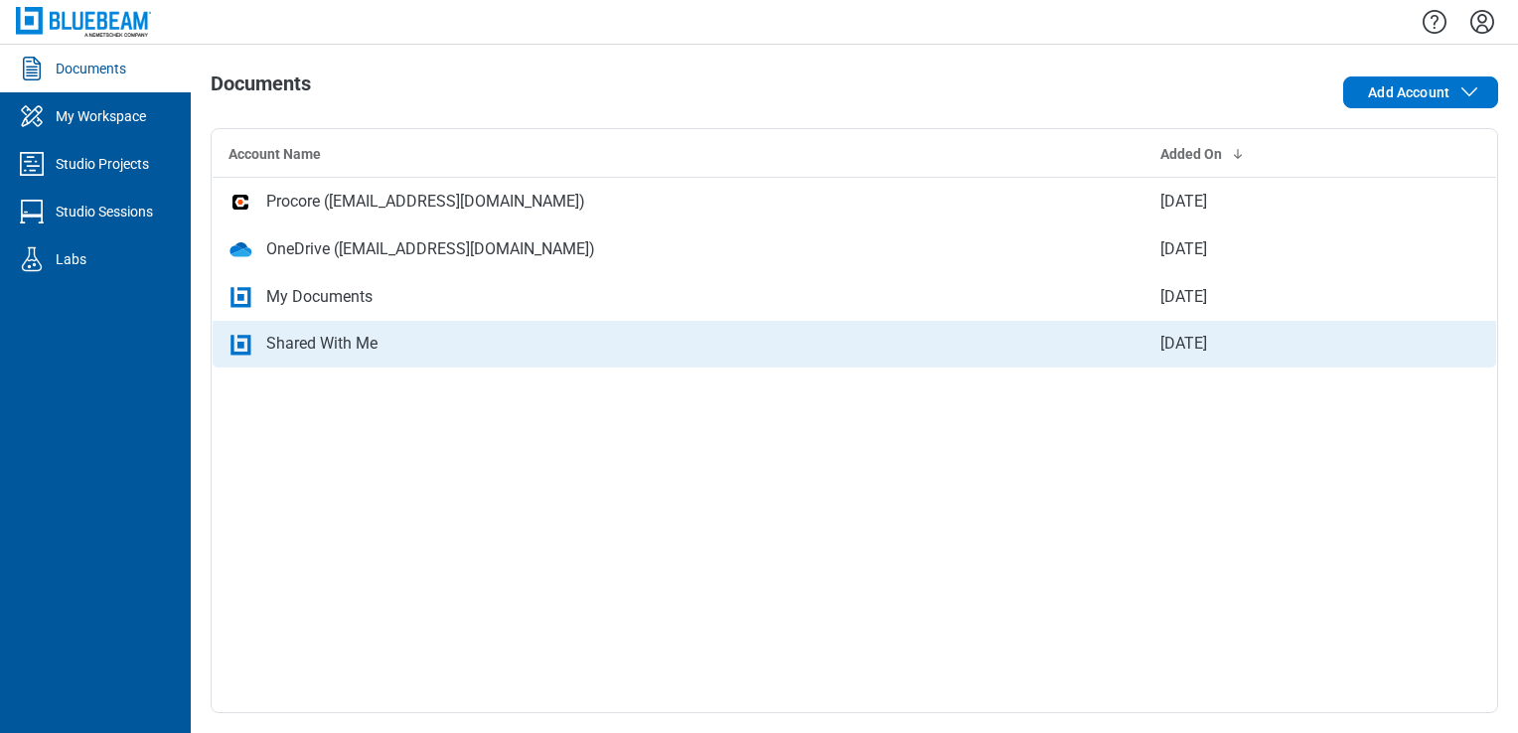
click at [350, 328] on td "Shared With Me" at bounding box center [679, 345] width 932 height 48
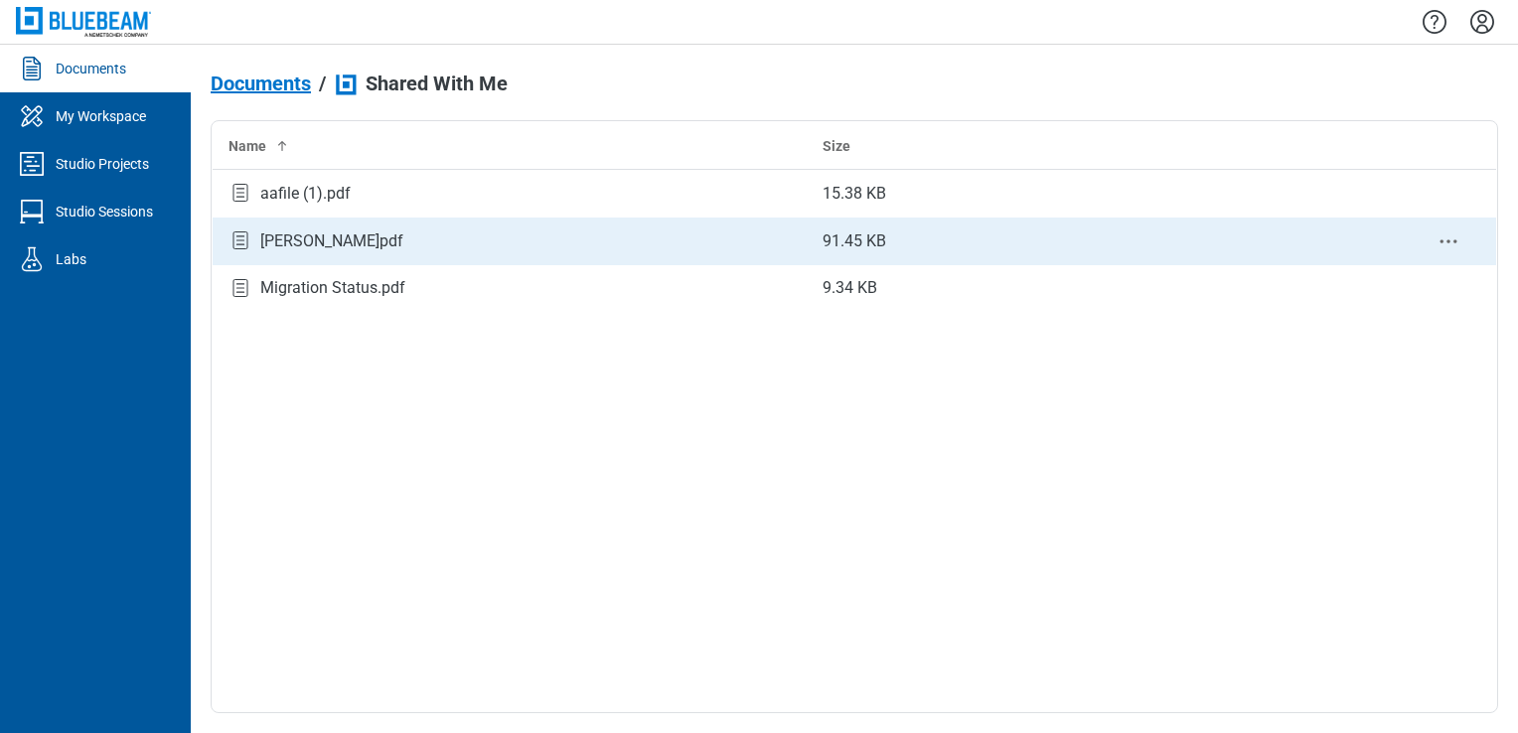
click at [318, 238] on div "[PERSON_NAME]pdf" at bounding box center [331, 242] width 143 height 24
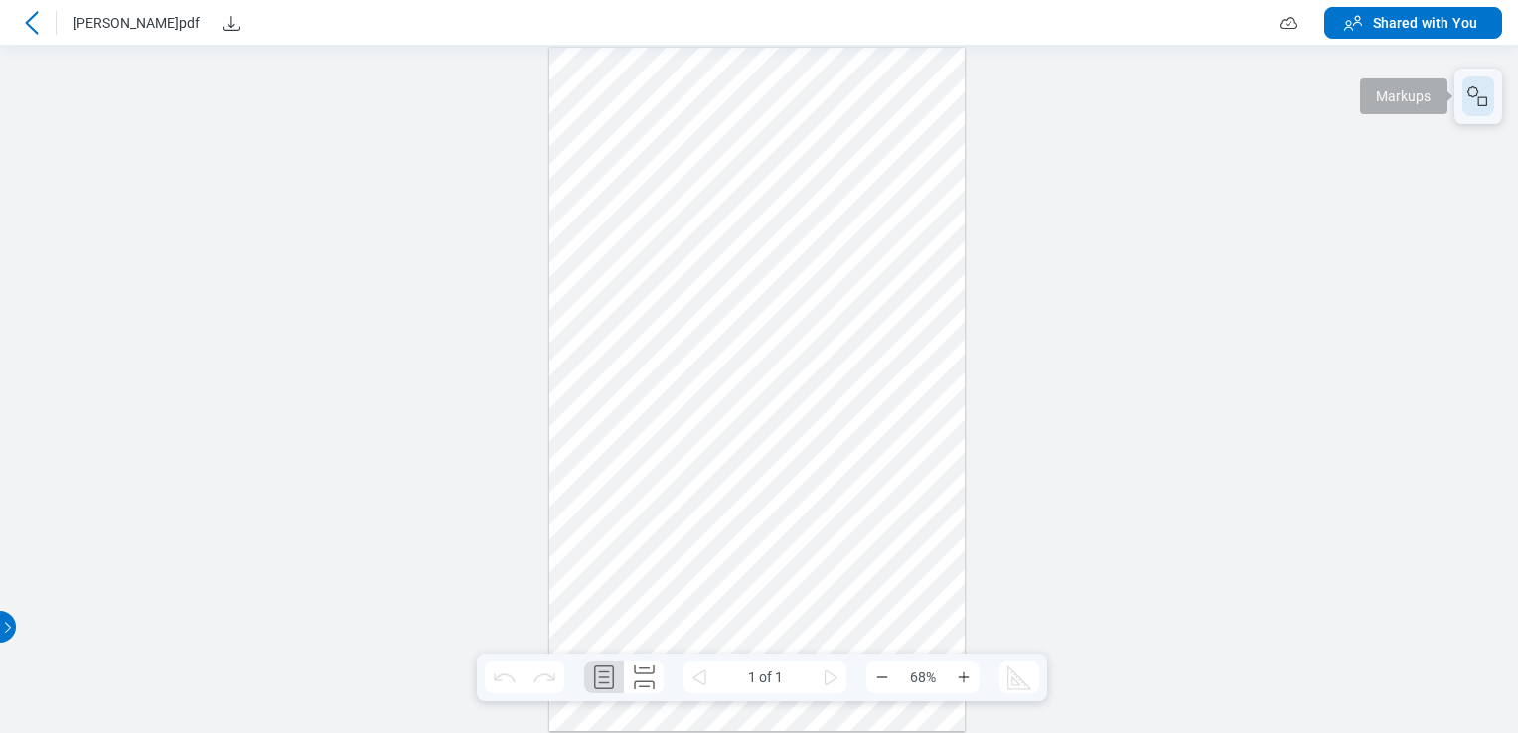
click at [659, 98] on button "button" at bounding box center [1479, 97] width 32 height 40
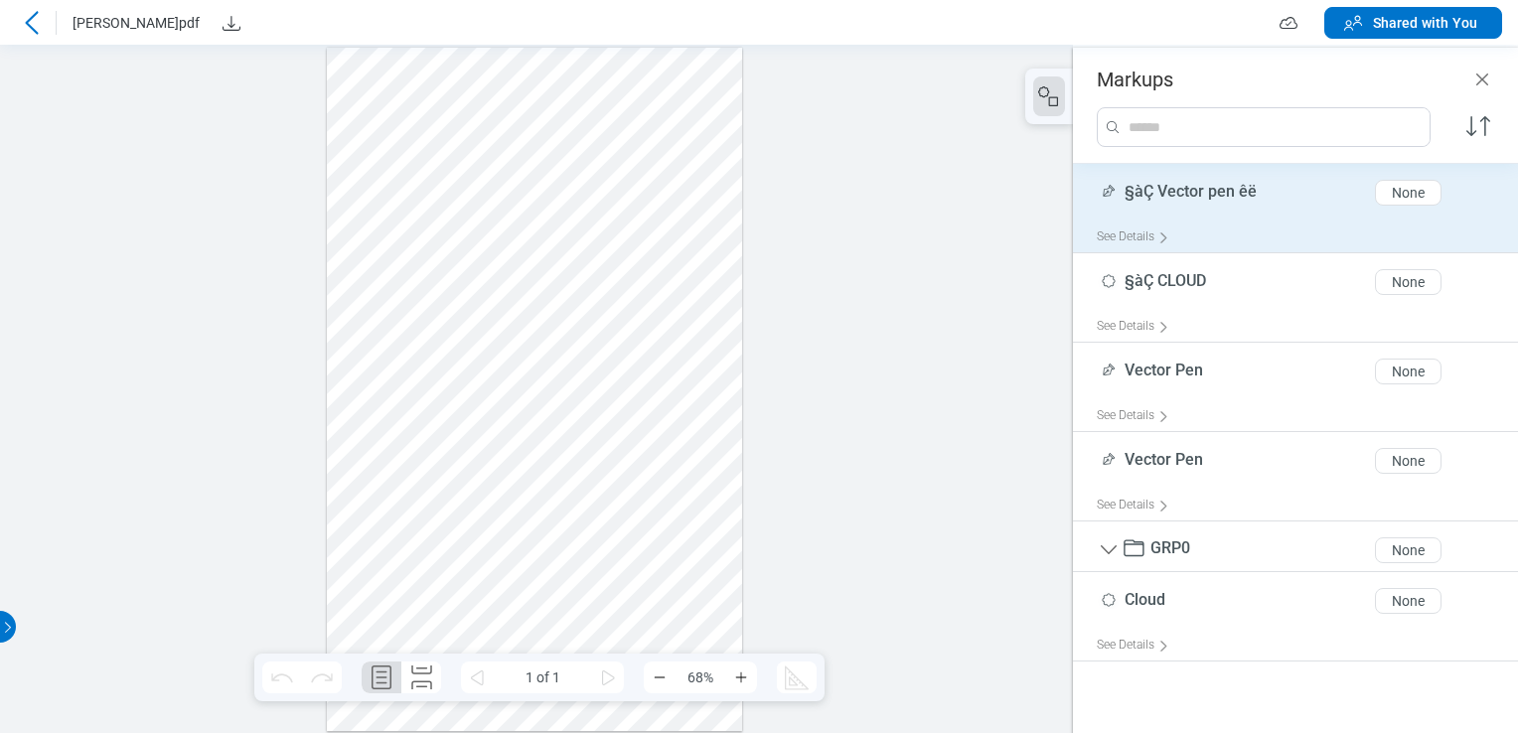
click at [659, 197] on span "§àÇ Vector pen êë" at bounding box center [1191, 191] width 132 height 19
click at [659, 193] on span "§àÇ Vector pen êë" at bounding box center [1191, 191] width 132 height 19
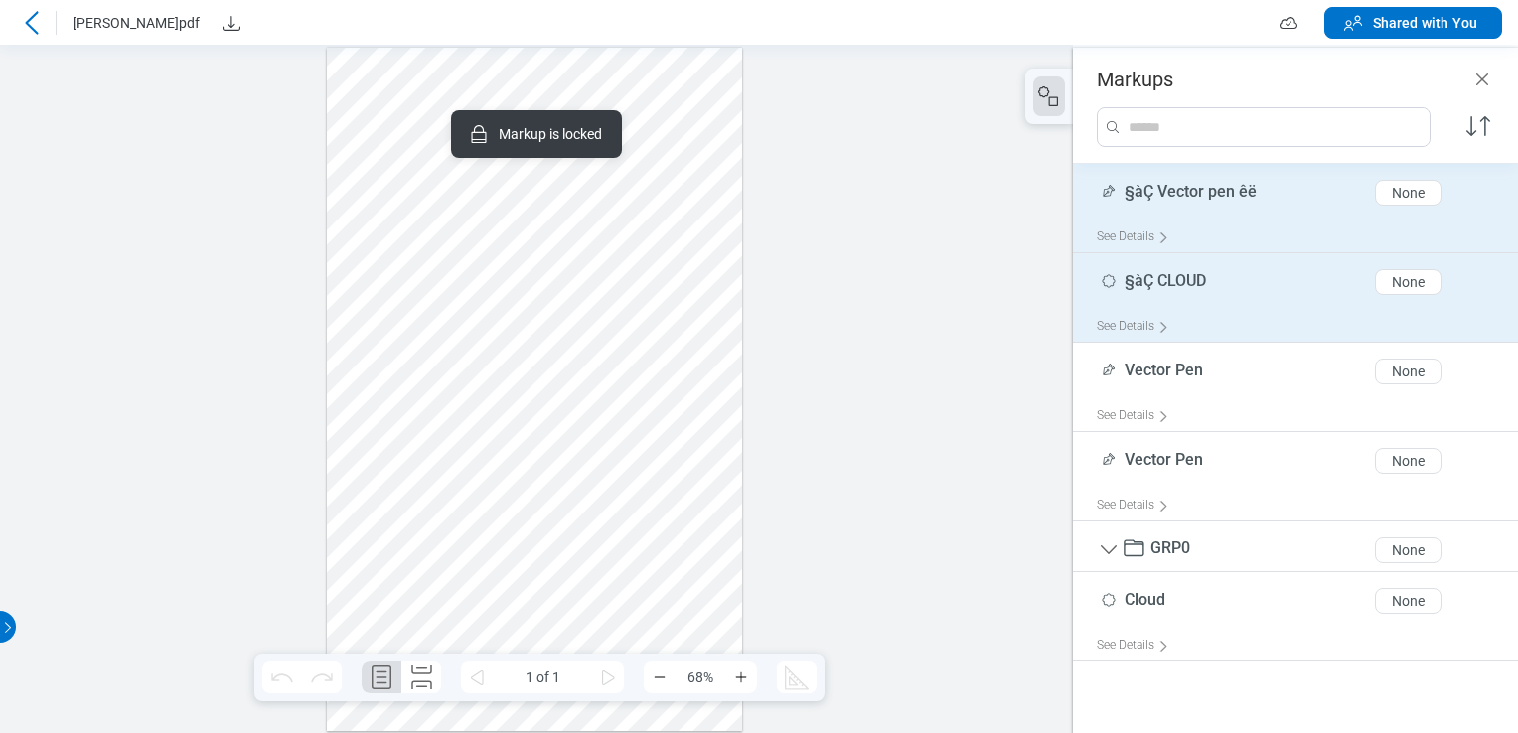
click at [659, 276] on span "§àÇ CLOUD" at bounding box center [1165, 280] width 81 height 19
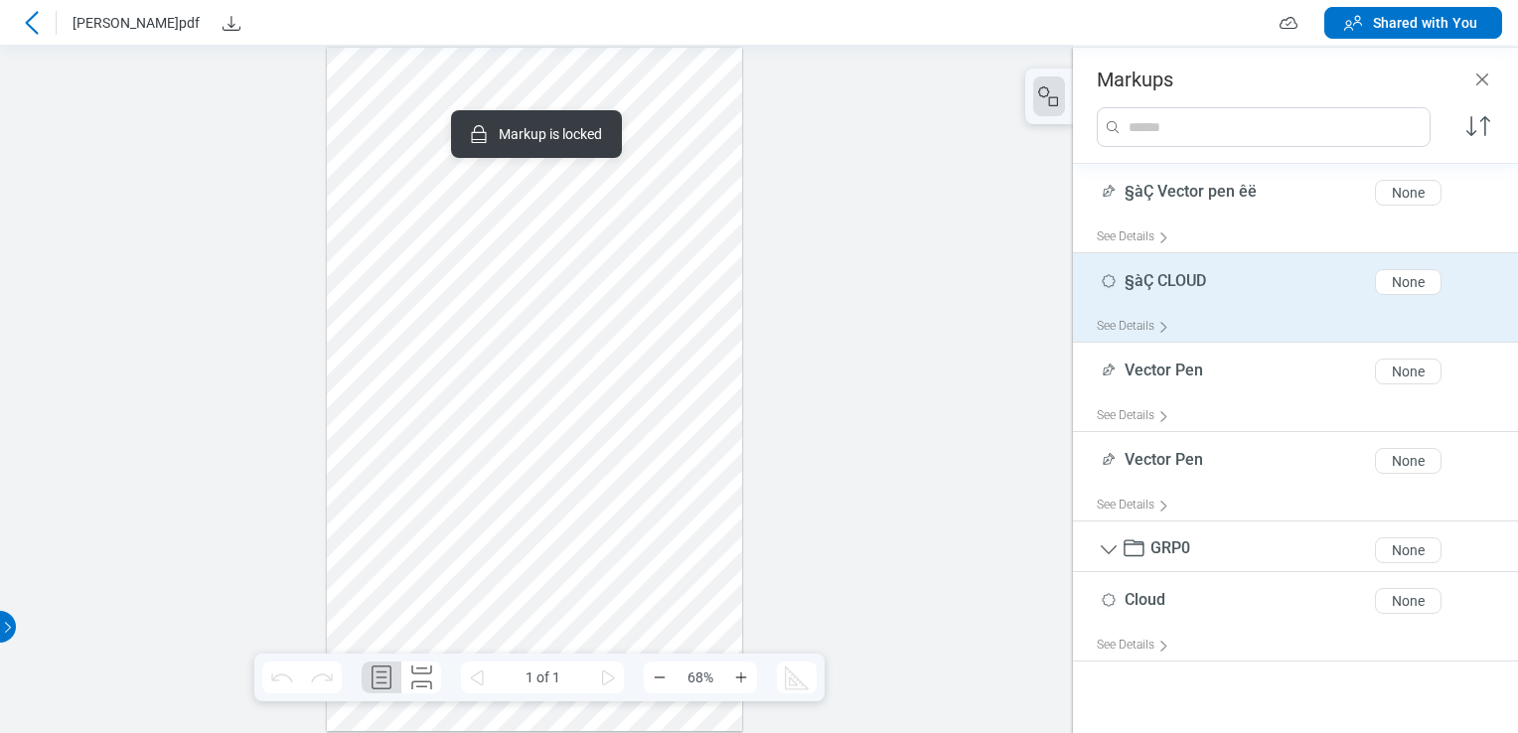
click at [659, 276] on span "§àÇ CLOUD" at bounding box center [1165, 280] width 81 height 19
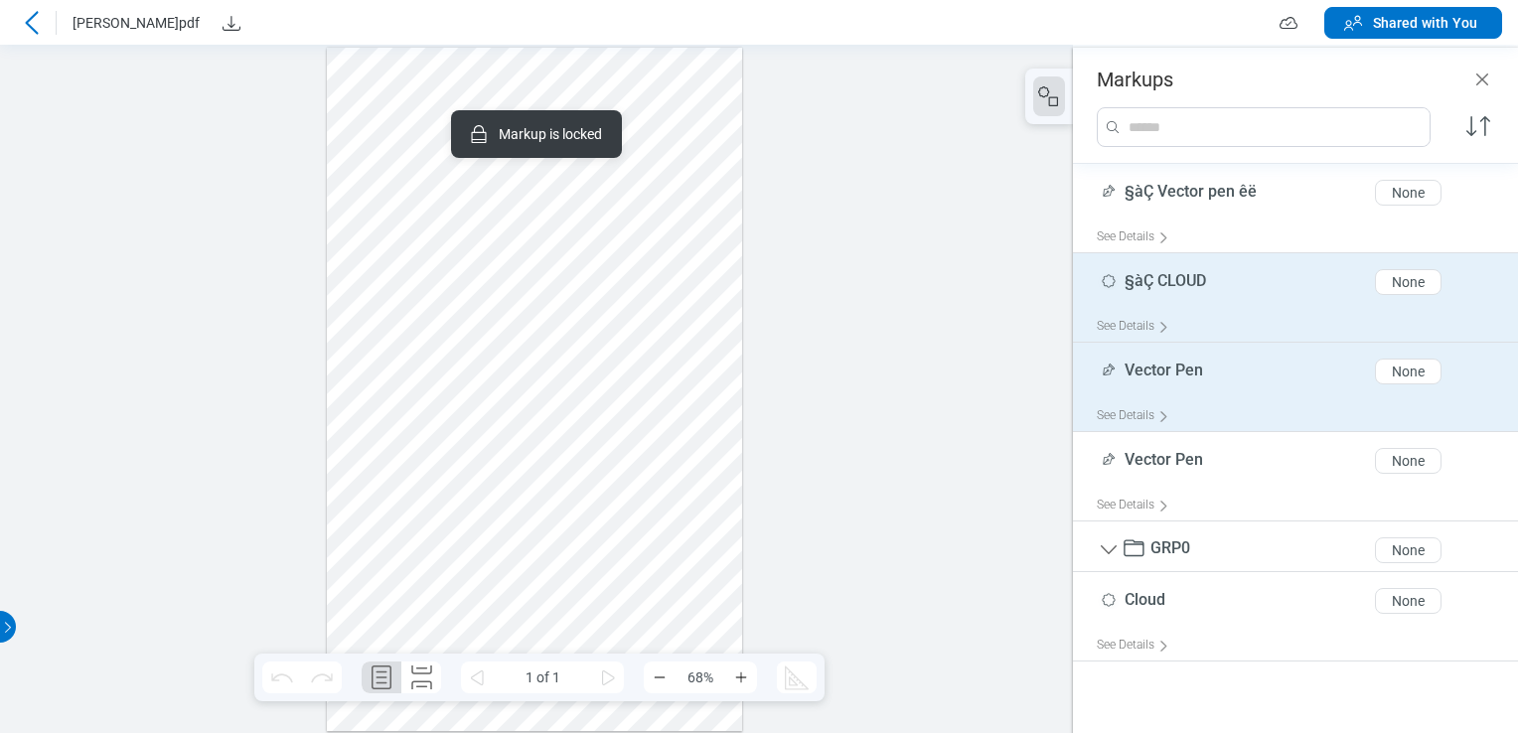
click at [659, 392] on div "Vector Pen 10 of 300 characters None" at bounding box center [1303, 376] width 413 height 50
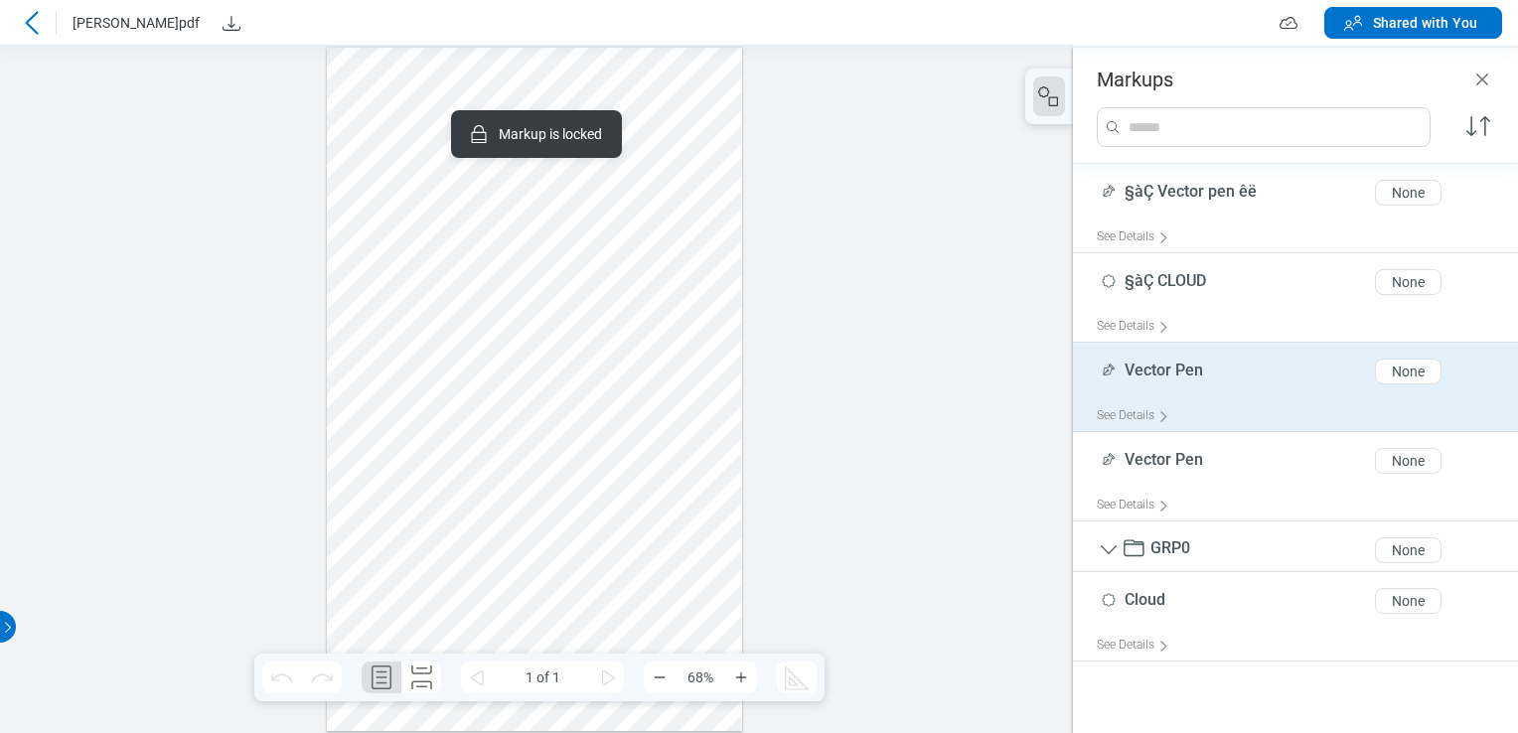
click at [659, 392] on div "Vector Pen 10 of 300 characters None" at bounding box center [1303, 376] width 413 height 50
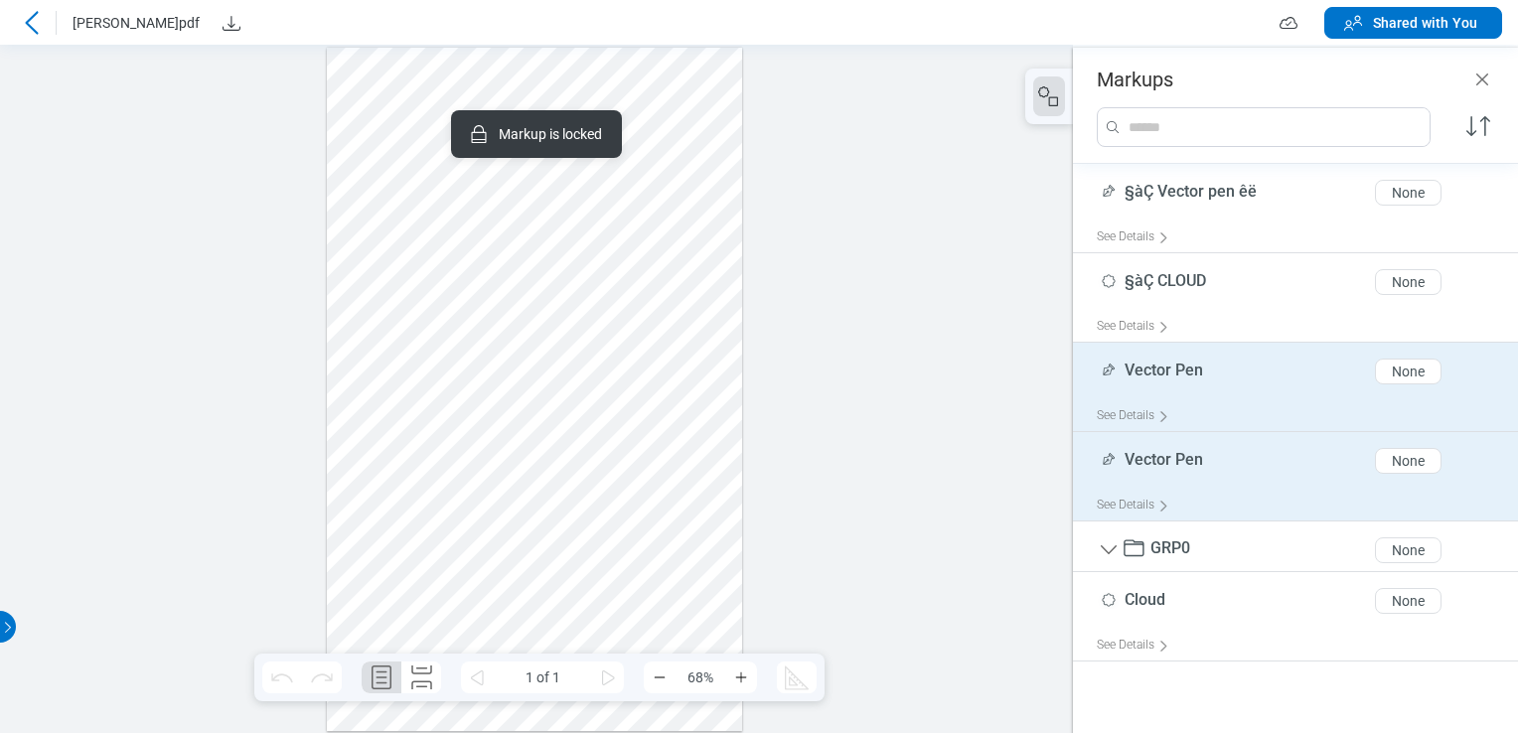
click at [659, 453] on span "Vector Pen" at bounding box center [1164, 459] width 79 height 19
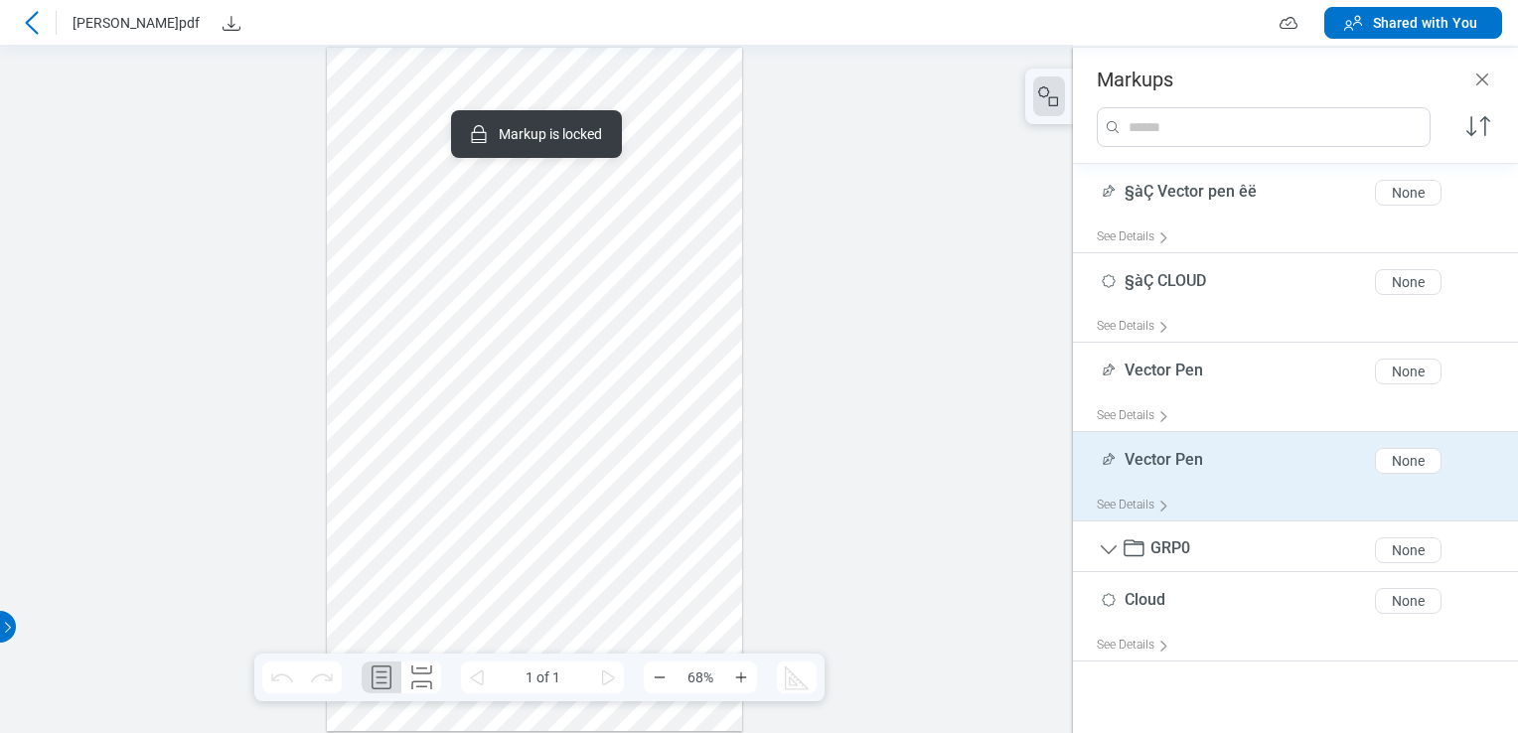
click at [659, 453] on span "Vector Pen" at bounding box center [1164, 459] width 79 height 19
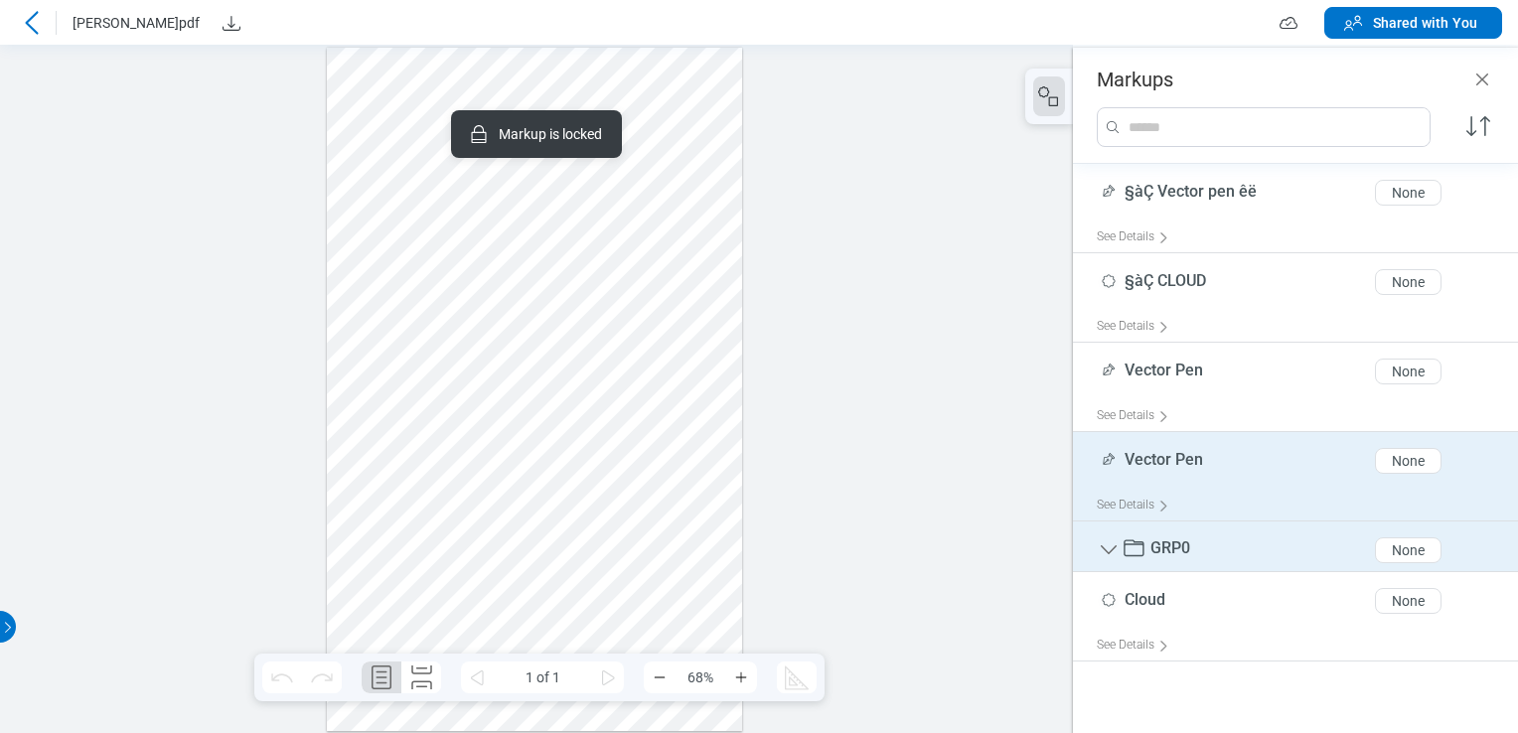
click at [659, 551] on span "GRP0" at bounding box center [1171, 548] width 40 height 19
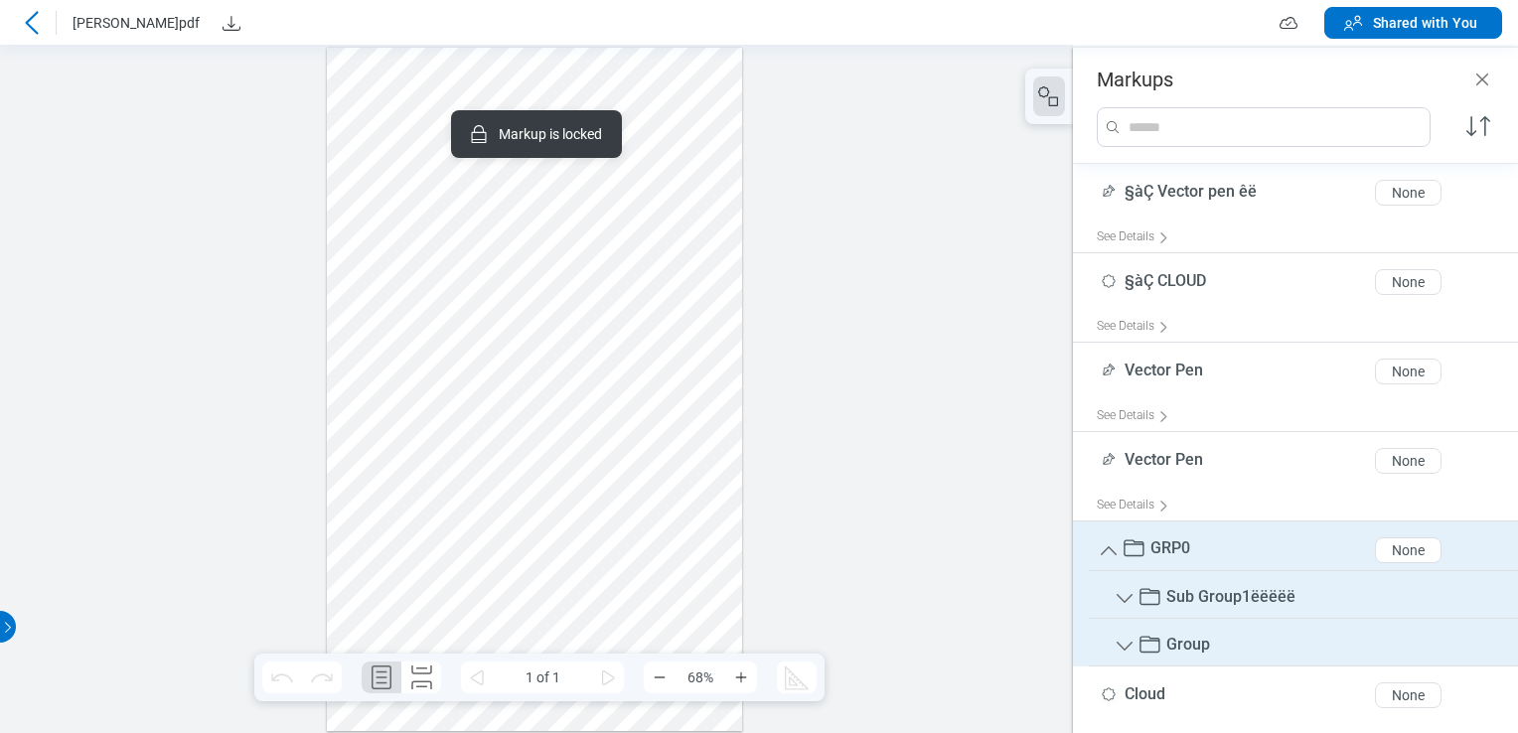
click at [659, 547] on span "GRP0" at bounding box center [1171, 548] width 40 height 19
click at [659, 600] on icon at bounding box center [1151, 598] width 24 height 24
click at [659, 599] on icon at bounding box center [1150, 596] width 20 height 17
click at [659, 641] on icon at bounding box center [1151, 646] width 24 height 24
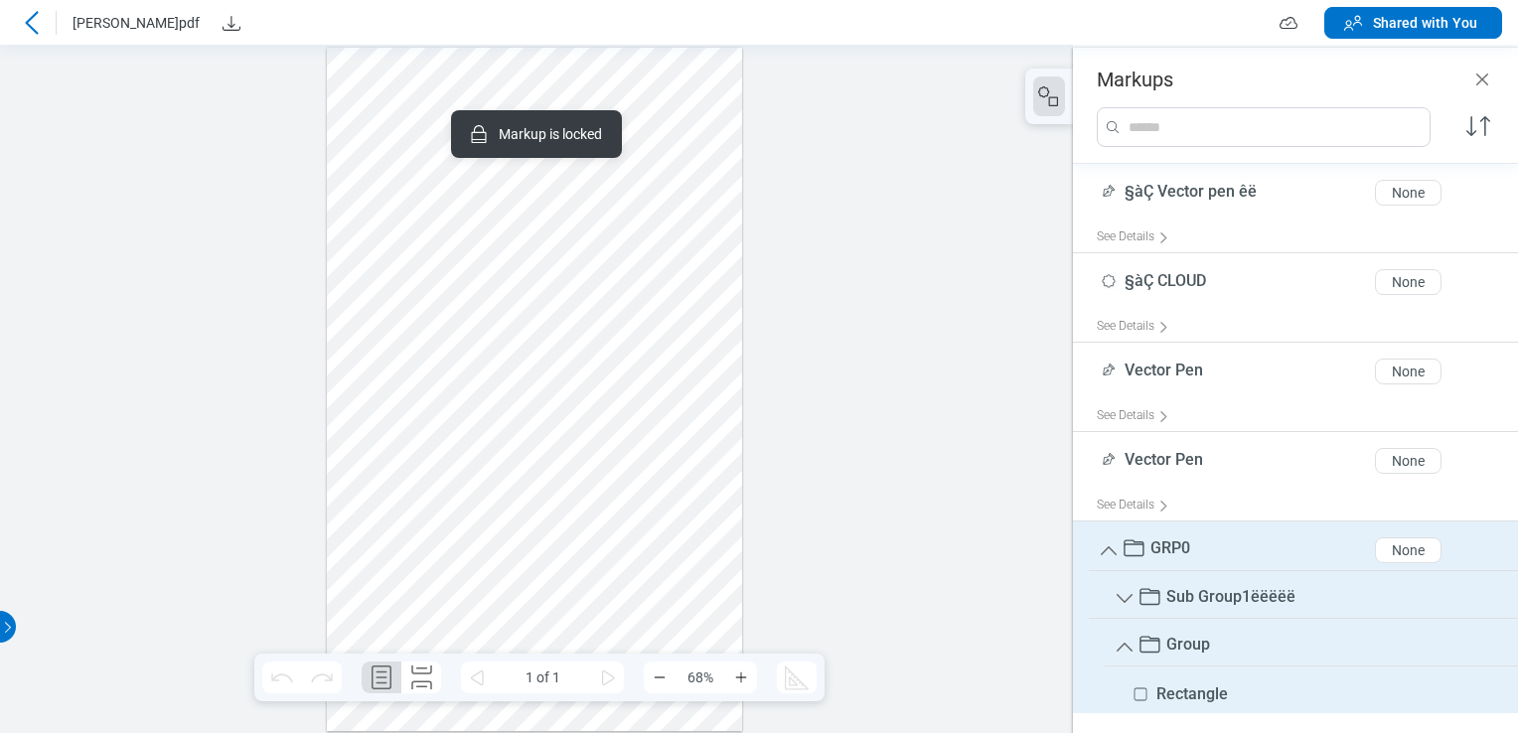
click at [659, 642] on icon at bounding box center [1151, 646] width 24 height 24
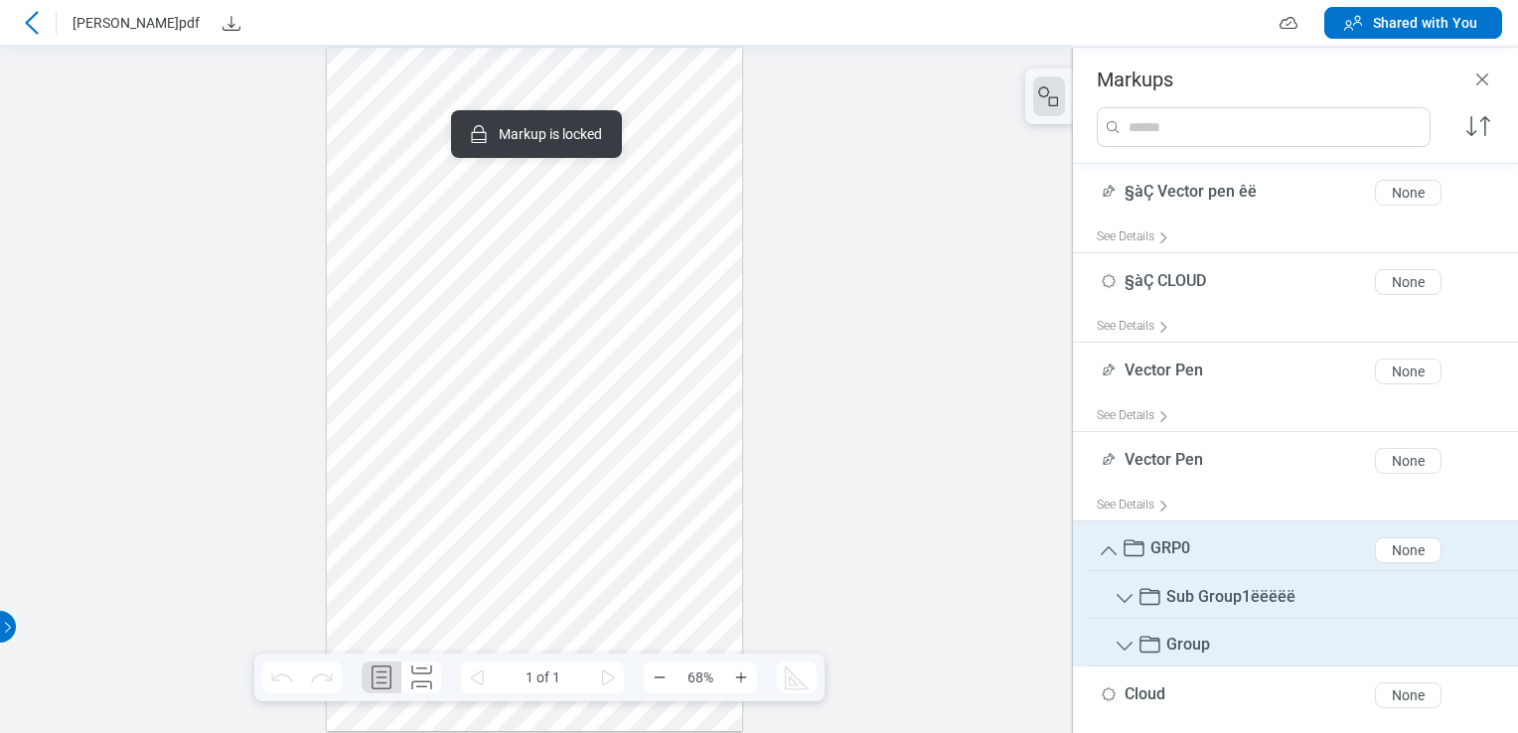
click at [659, 595] on span "Sub Group1ëëëëë" at bounding box center [1231, 596] width 129 height 19
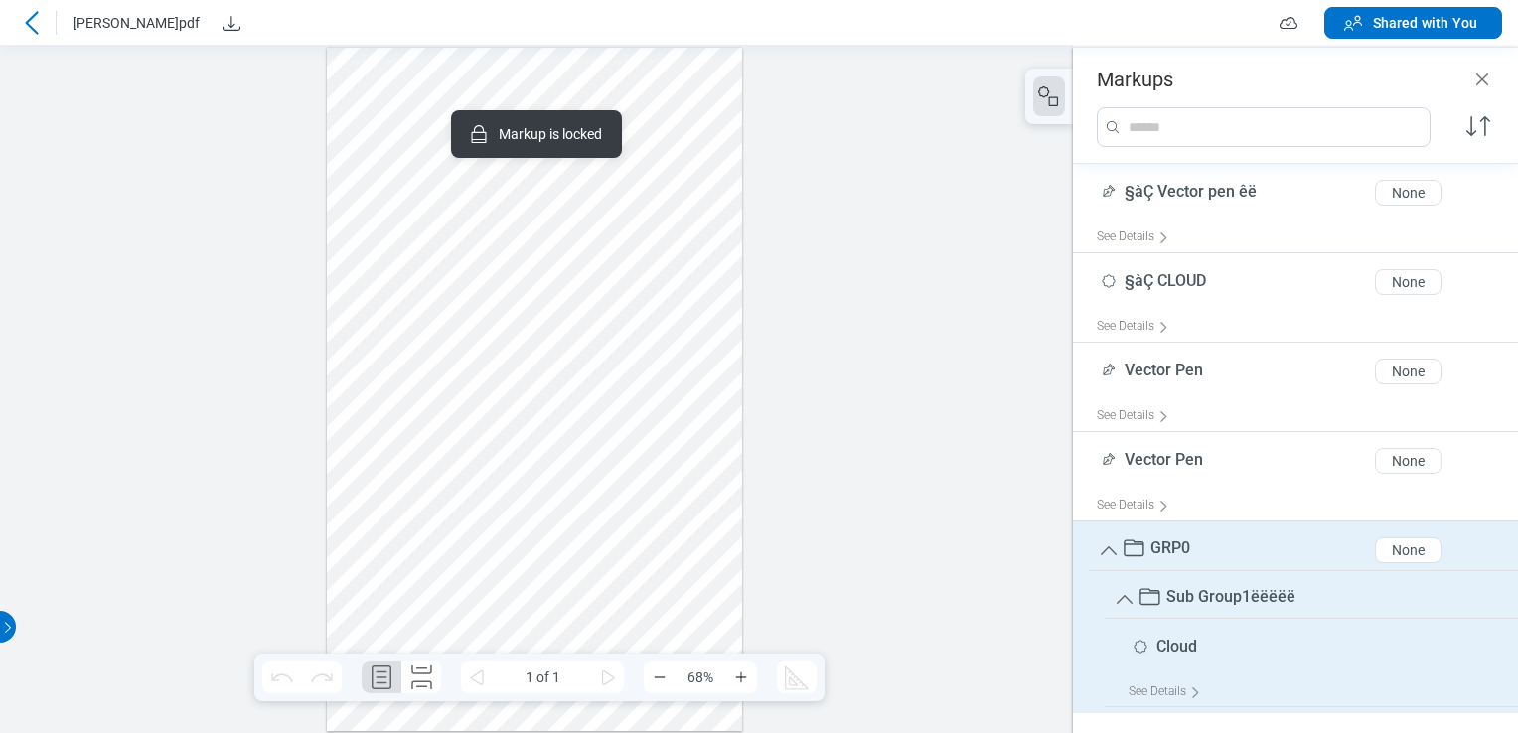
click at [659, 595] on span "Sub Group1ëëëëë" at bounding box center [1231, 596] width 129 height 19
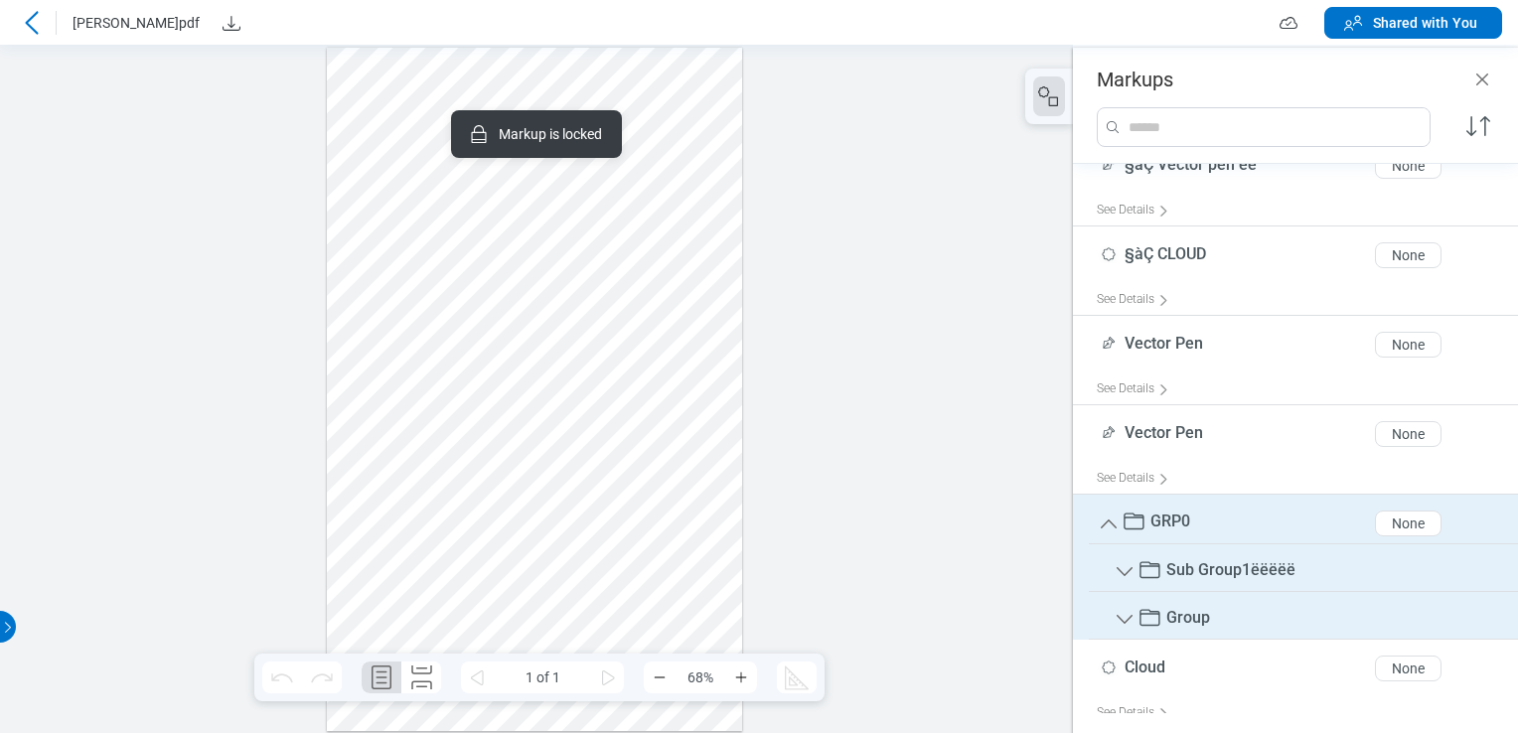
scroll to position [42, 0]
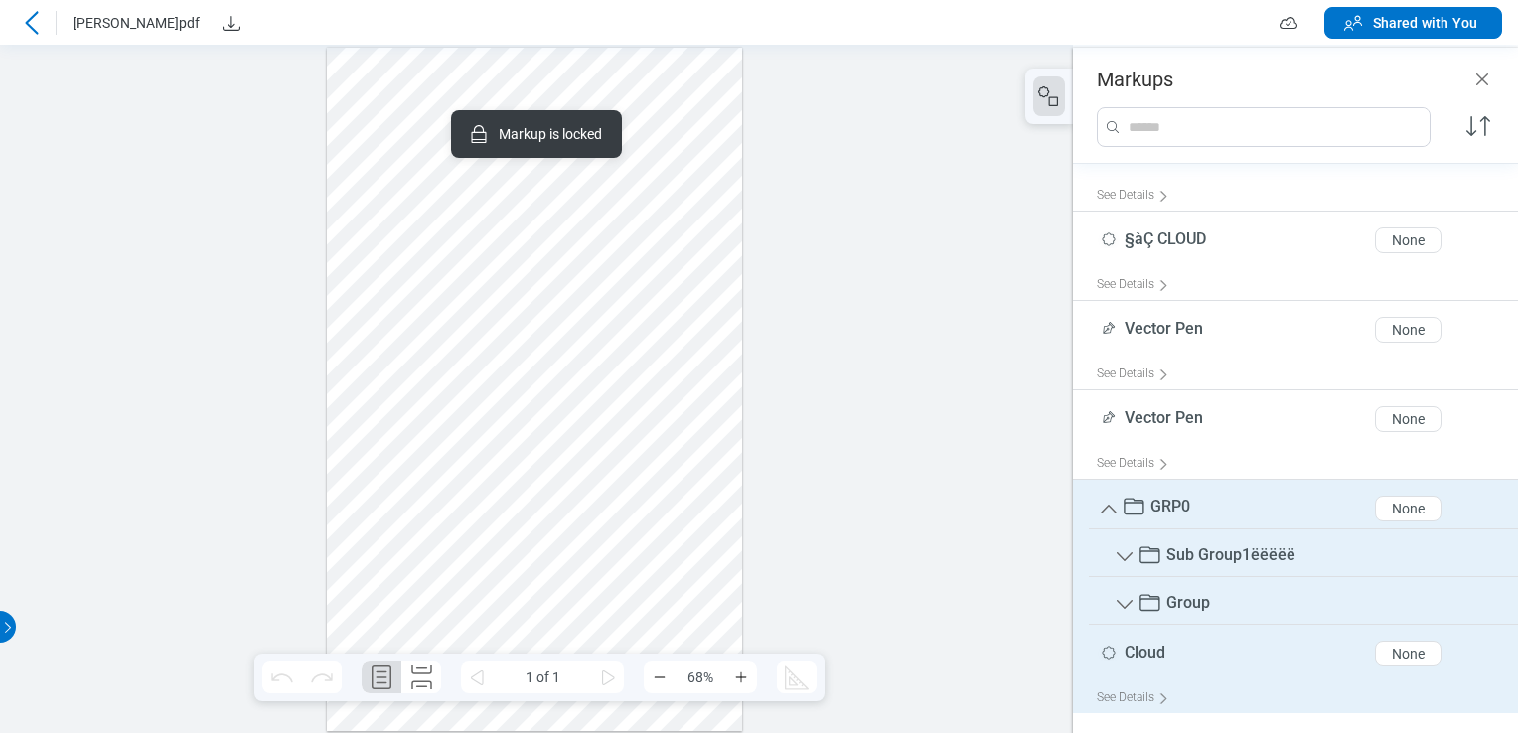
click at [659, 646] on span "Cloud" at bounding box center [1145, 652] width 41 height 19
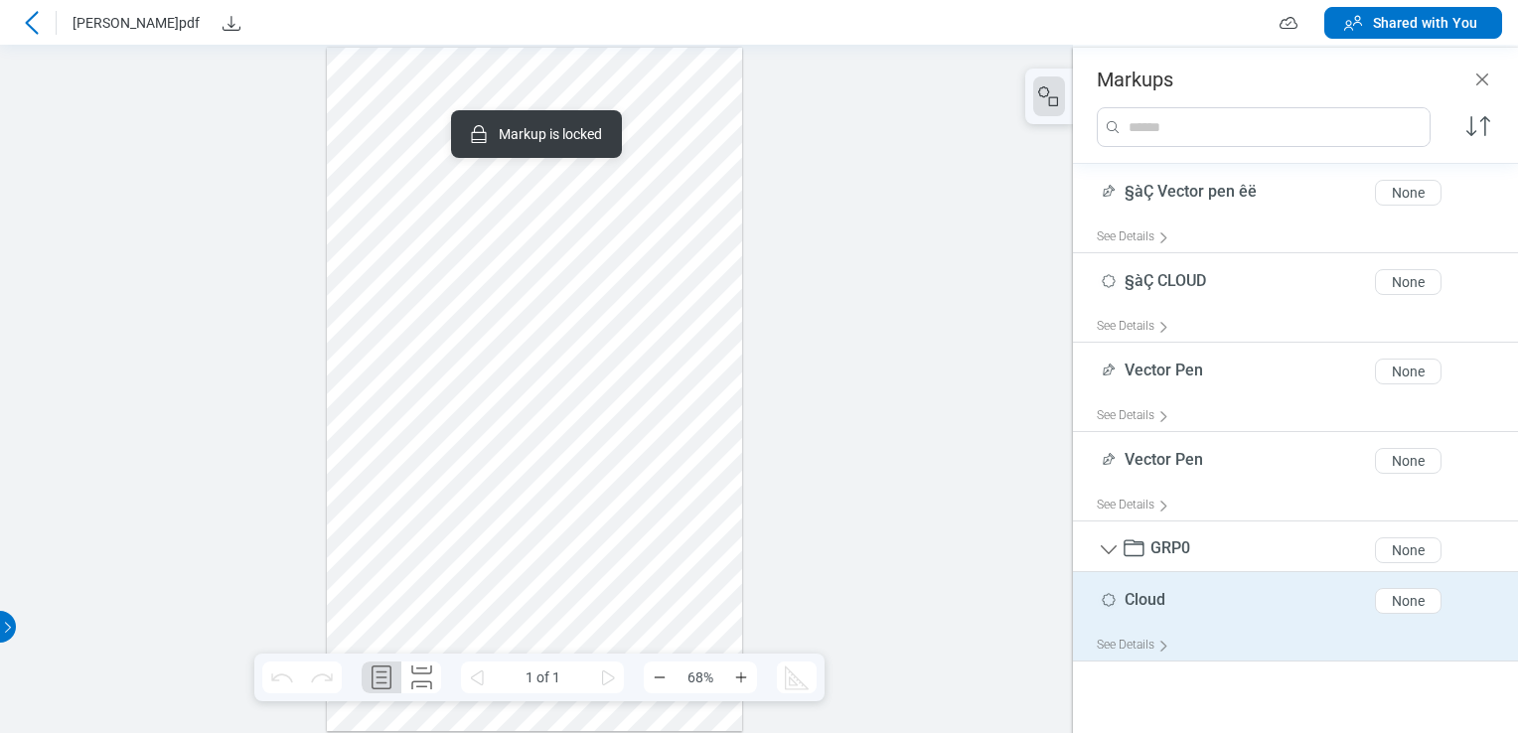
scroll to position [0, 0]
click at [659, 646] on icon at bounding box center [1164, 646] width 11 height 11
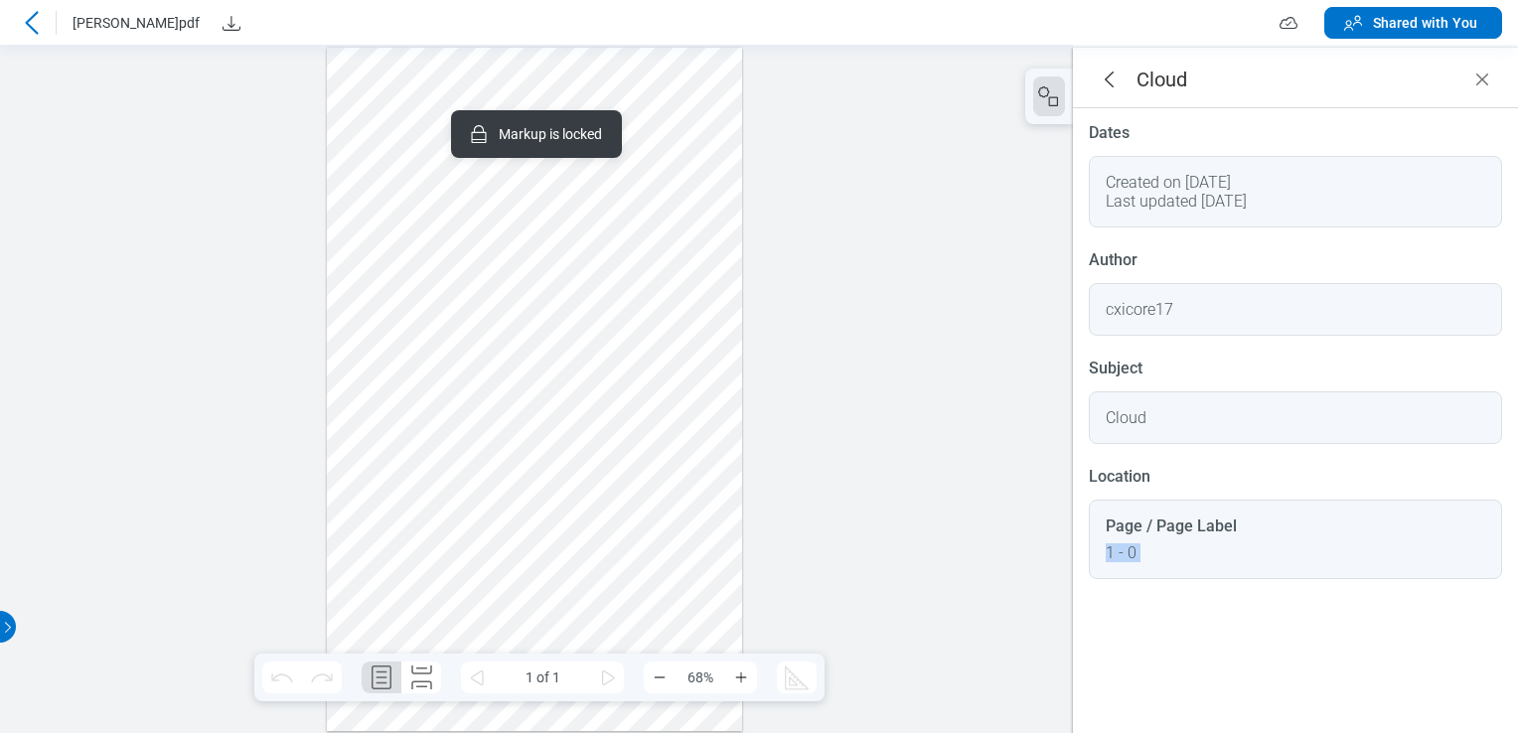
click at [659, 646] on div "Dates Created on [DATE] Last updated [DATE] Author cxicore17 Subject Cloud Loca…" at bounding box center [1295, 419] width 445 height 622
click at [659, 71] on icon "Close" at bounding box center [1483, 80] width 24 height 24
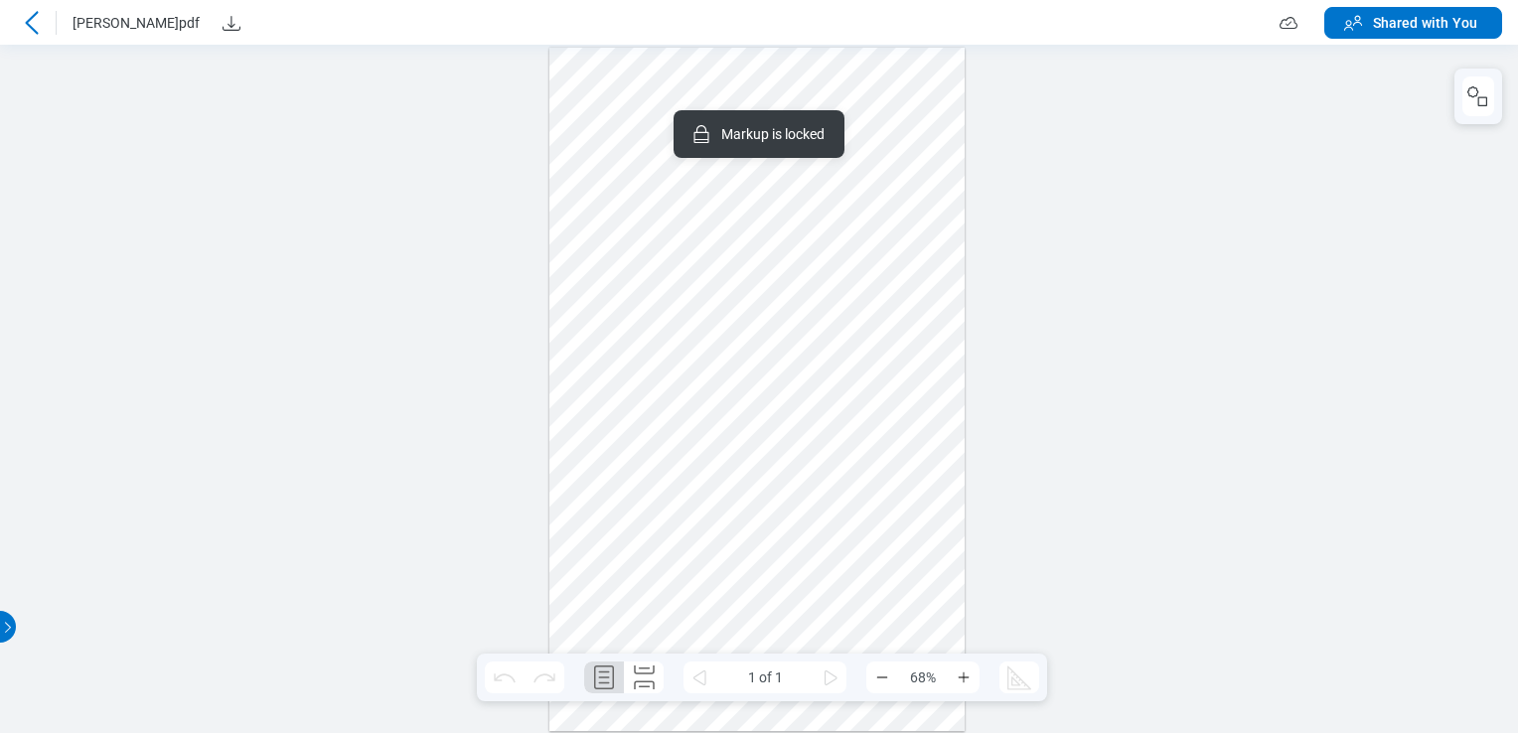
click at [659, 242] on div at bounding box center [757, 390] width 415 height 685
click at [659, 345] on div at bounding box center [757, 390] width 415 height 685
click at [659, 95] on icon "button" at bounding box center [1479, 96] width 24 height 24
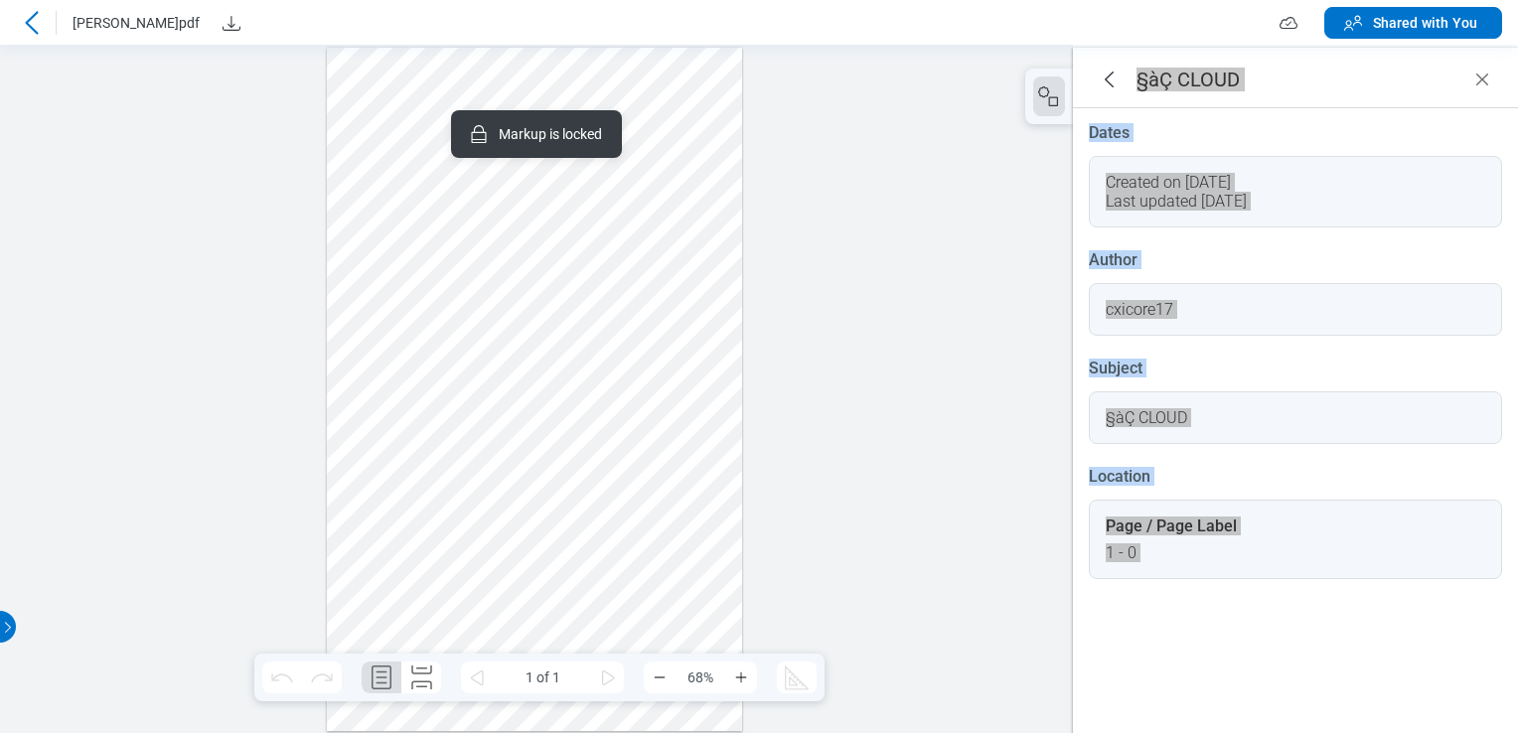
click at [367, 234] on div at bounding box center [534, 390] width 415 height 685
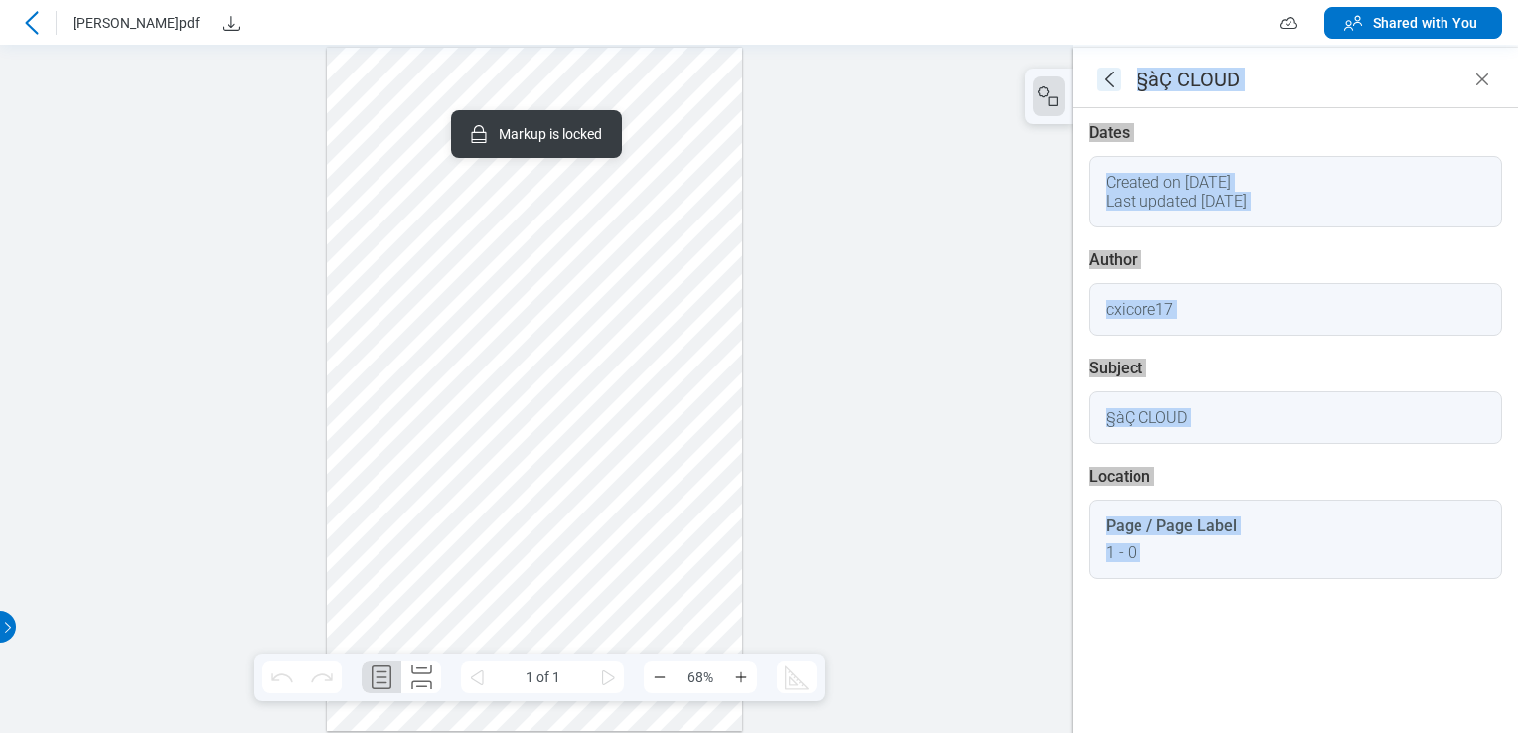
click at [659, 85] on icon "goBack" at bounding box center [1109, 80] width 24 height 24
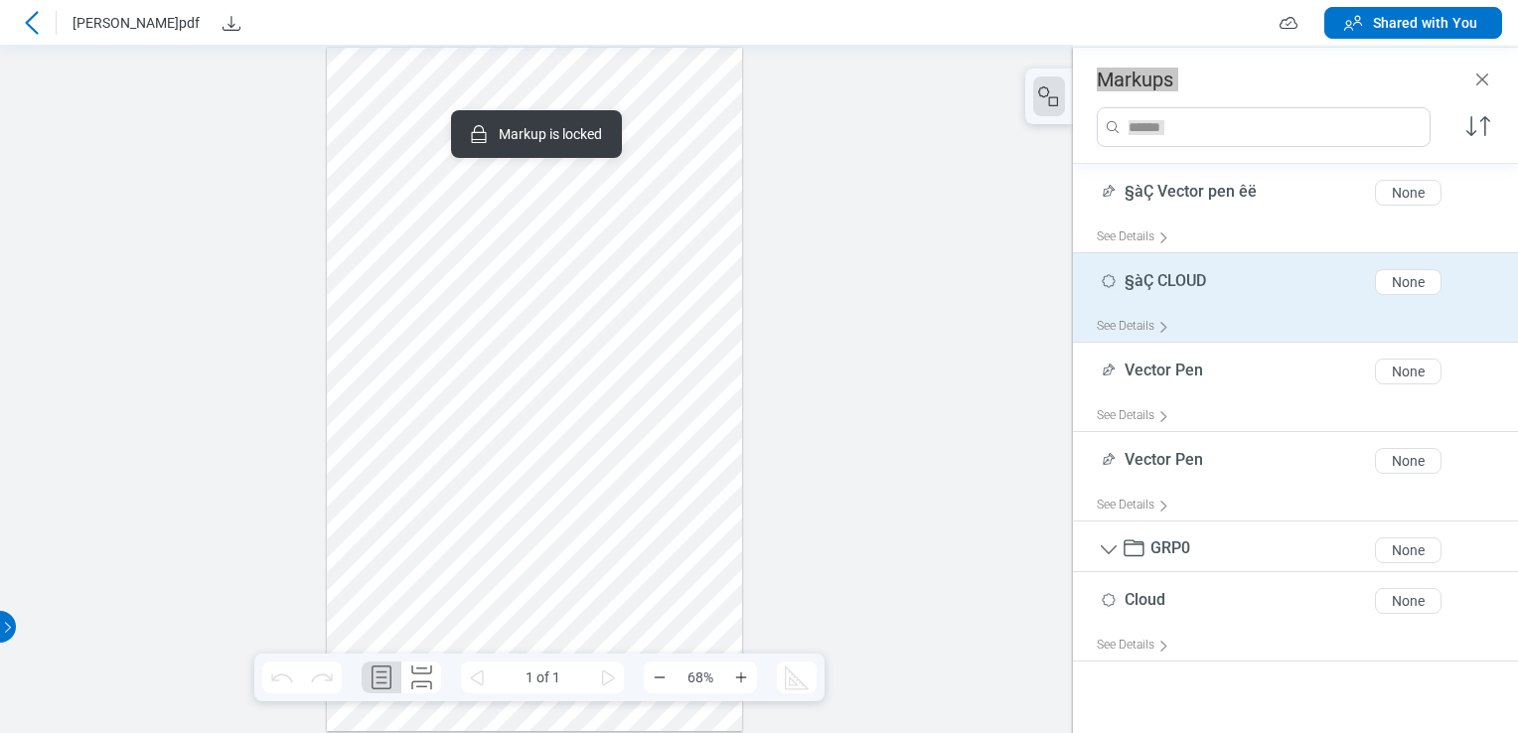
click at [659, 243] on div at bounding box center [534, 390] width 415 height 685
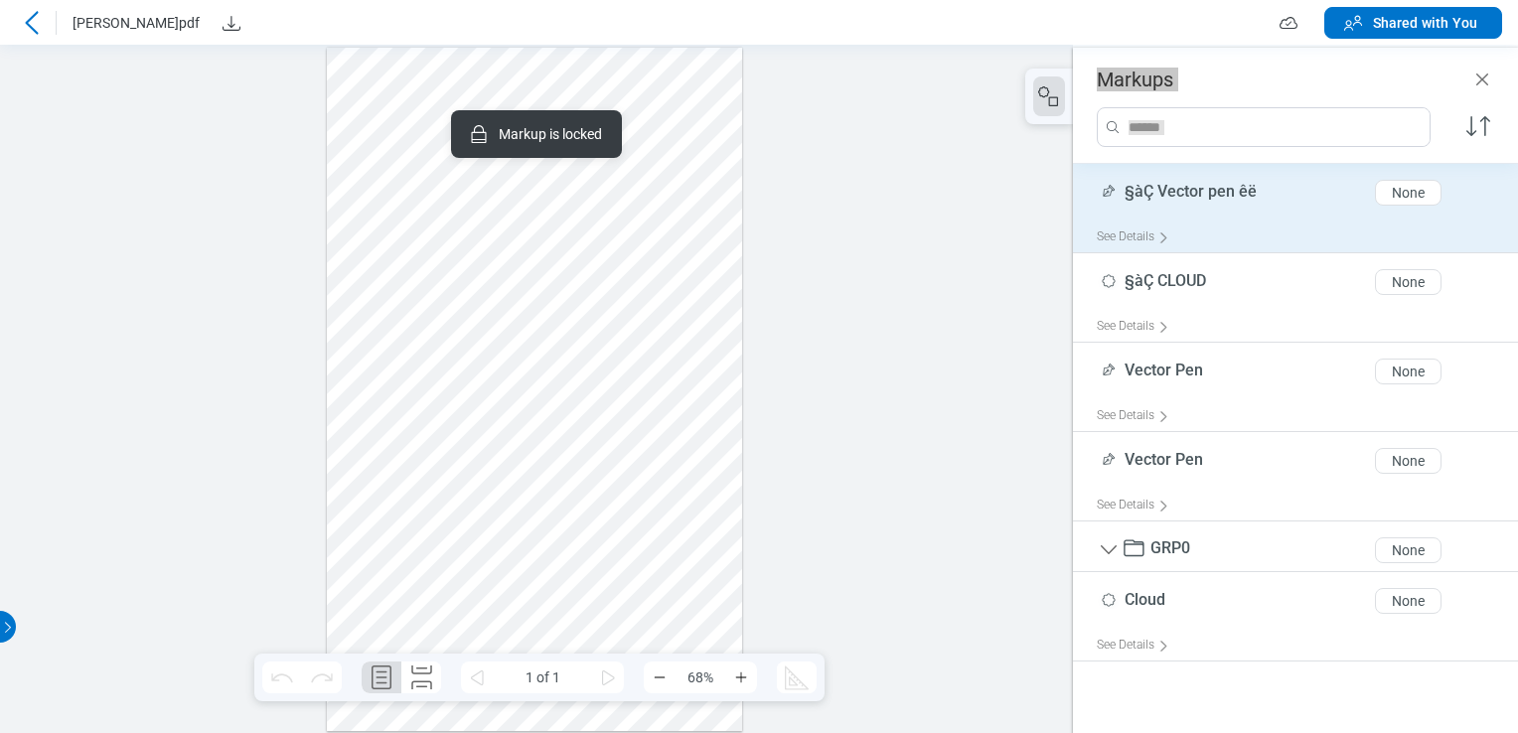
click at [564, 264] on div at bounding box center [534, 390] width 415 height 685
click at [605, 340] on div at bounding box center [534, 390] width 415 height 685
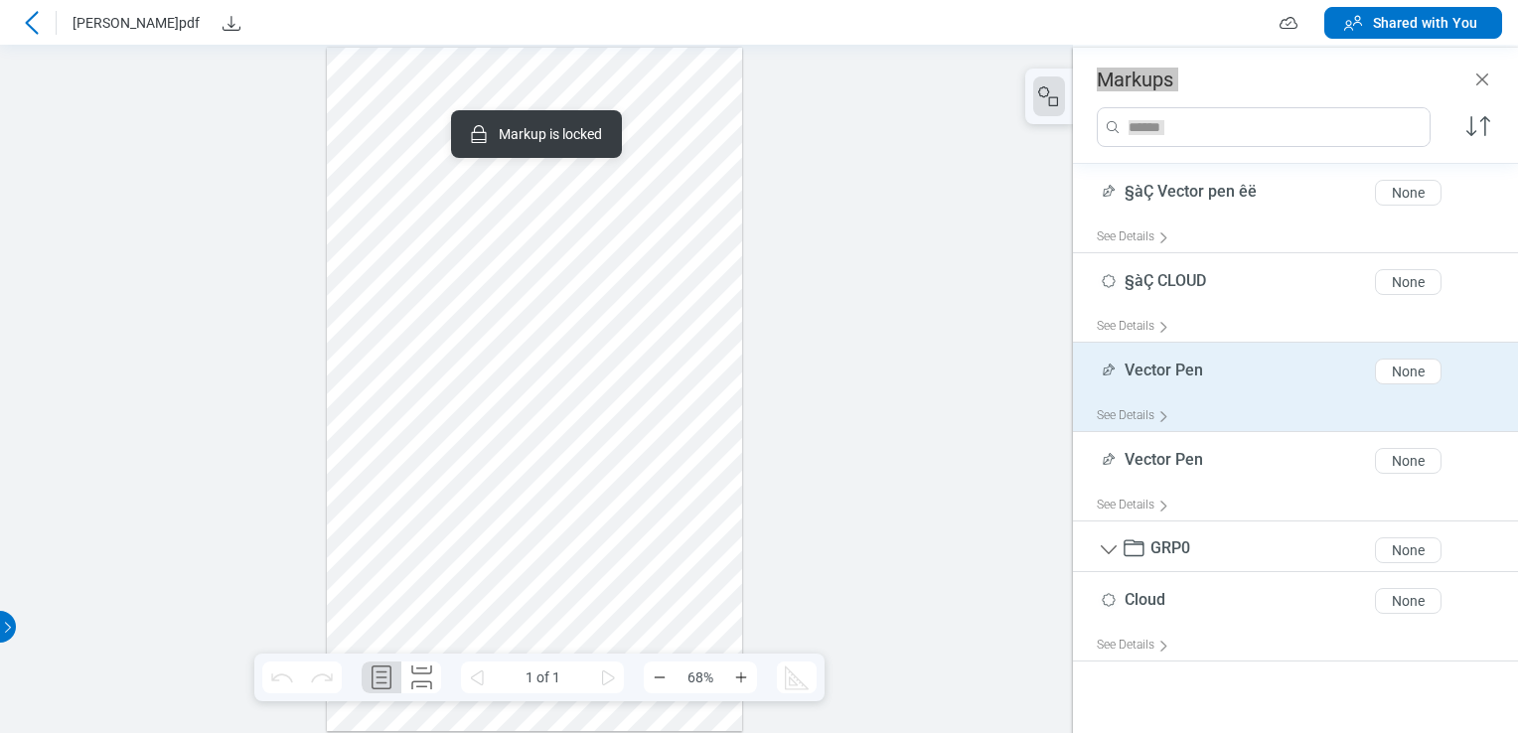
click at [597, 351] on div at bounding box center [534, 390] width 415 height 685
click at [556, 434] on div at bounding box center [534, 390] width 415 height 685
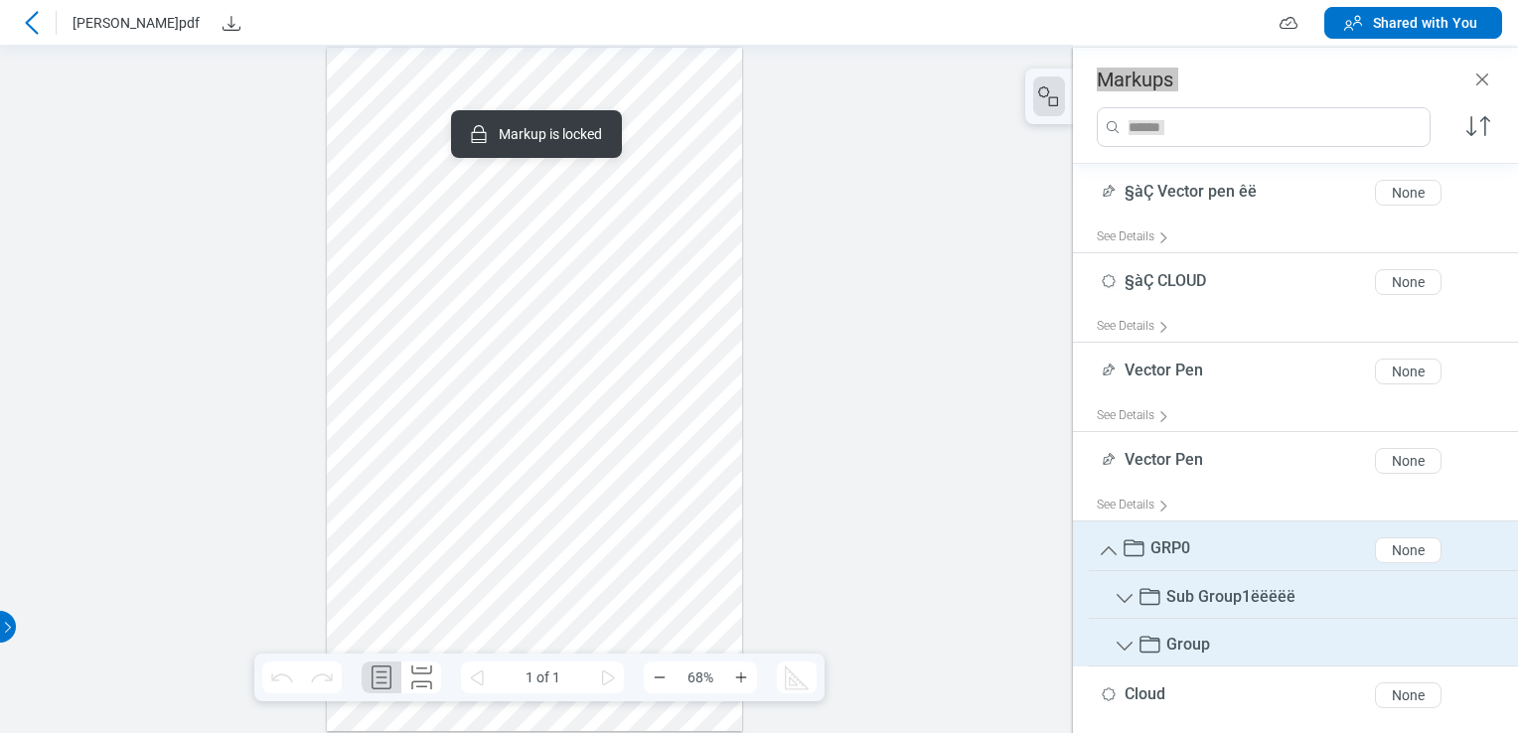
click at [584, 561] on div at bounding box center [534, 390] width 415 height 685
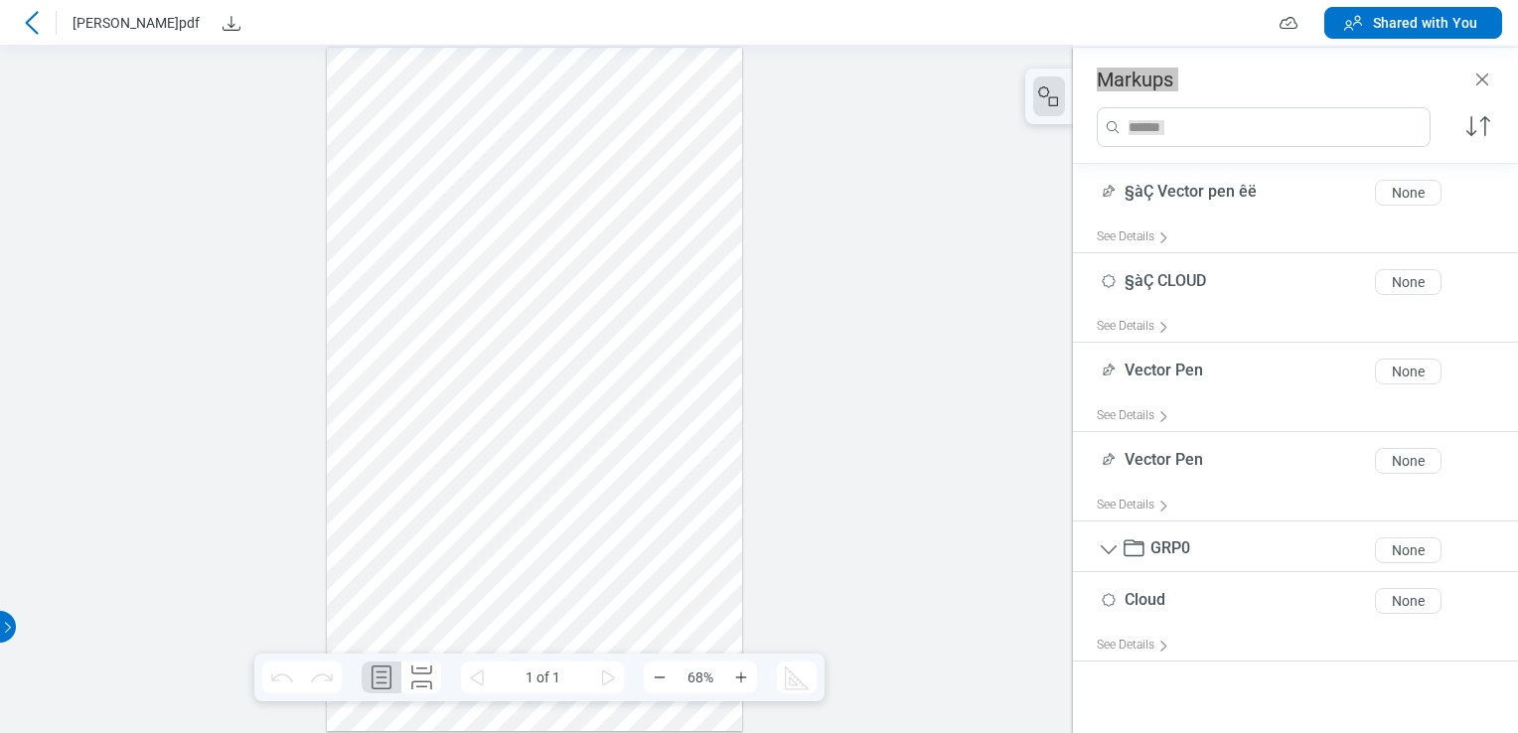
click at [592, 356] on div at bounding box center [534, 390] width 415 height 685
drag, startPoint x: 714, startPoint y: 169, endPoint x: 344, endPoint y: 69, distance: 384.0
click at [659, 166] on div at bounding box center [534, 390] width 415 height 685
click at [29, 24] on icon at bounding box center [31, 22] width 13 height 23
